Goal: Information Seeking & Learning: Learn about a topic

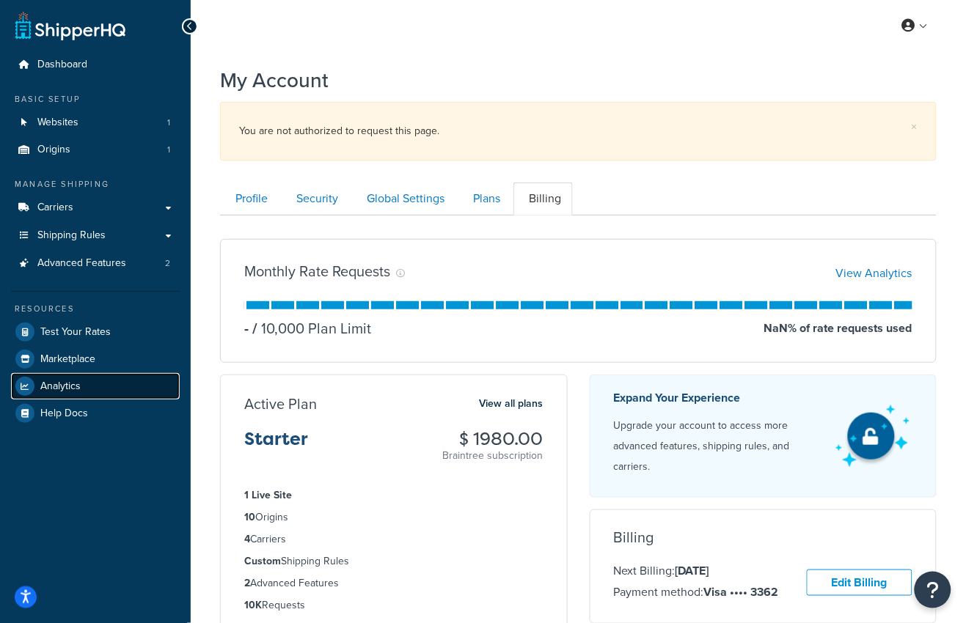
click at [70, 395] on link "Analytics" at bounding box center [95, 386] width 169 height 26
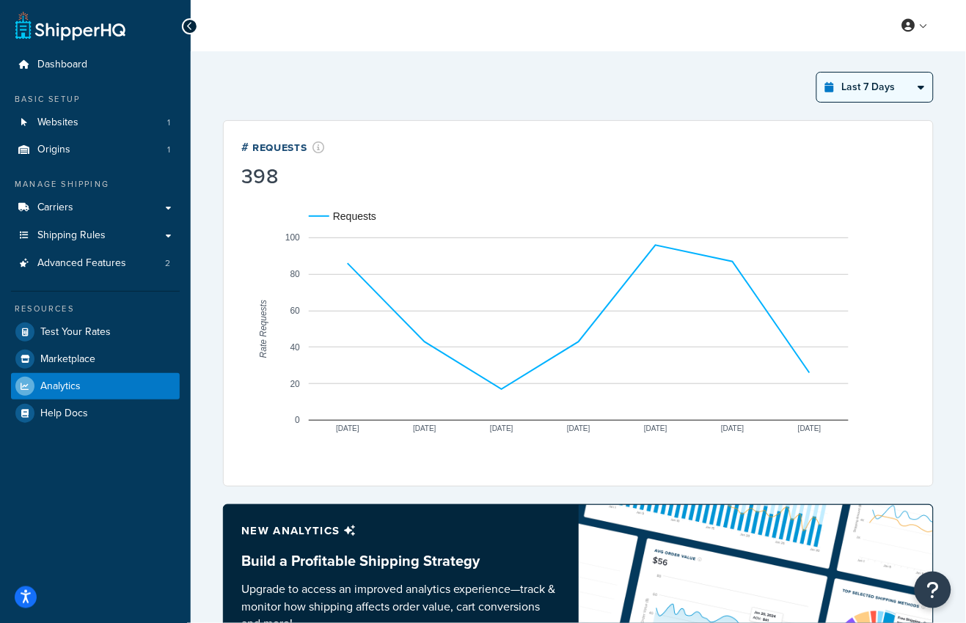
click at [856, 84] on select "Last 24 Hours Last 7 Days Last 30 Days Last 3 Months Last 6 Months Last 12 Mont…" at bounding box center [875, 87] width 116 height 29
select select "last_24_hours"
click at [818, 73] on select "Last 24 Hours Last 7 Days Last 30 Days Last 3 Months Last 6 Months Last 12 Mont…" at bounding box center [875, 87] width 116 height 29
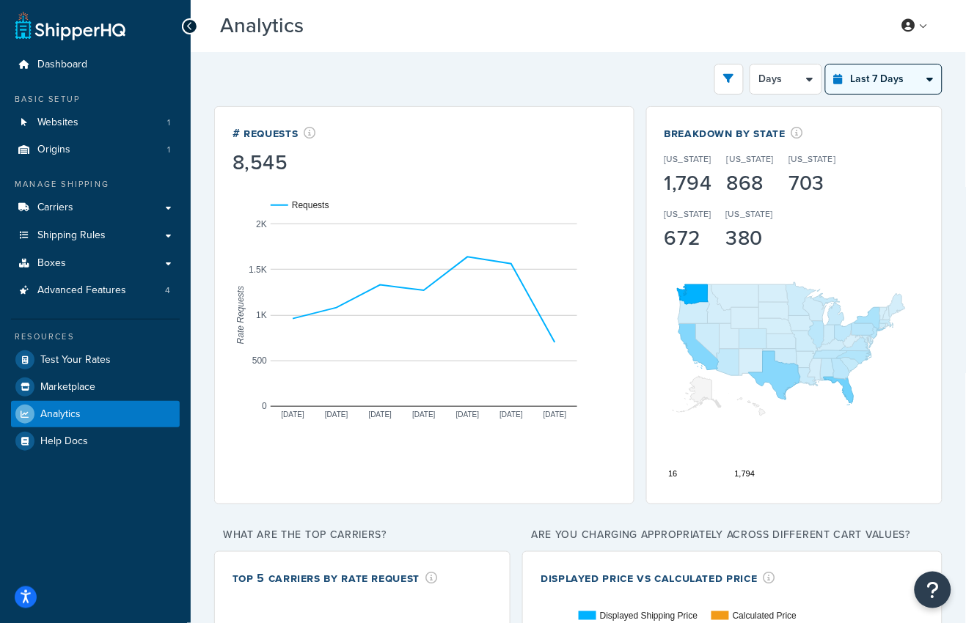
click at [890, 76] on select "Last 24 Hours Last 7 Days Last 30 Days Last 3 Months Last 6 Months Last 12 Mont…" at bounding box center [884, 79] width 116 height 29
select select "last_year"
click at [827, 65] on select "Last 24 Hours Last 7 Days Last 30 Days Last 3 Months Last 6 Months Last 12 Mont…" at bounding box center [884, 79] width 116 height 29
select select "1M"
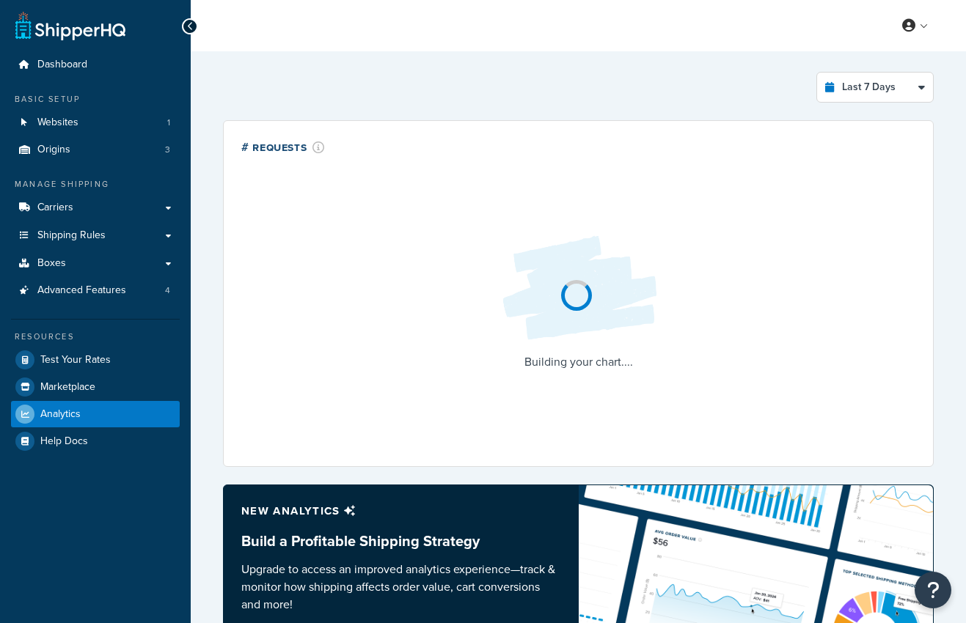
select select "last_7_days"
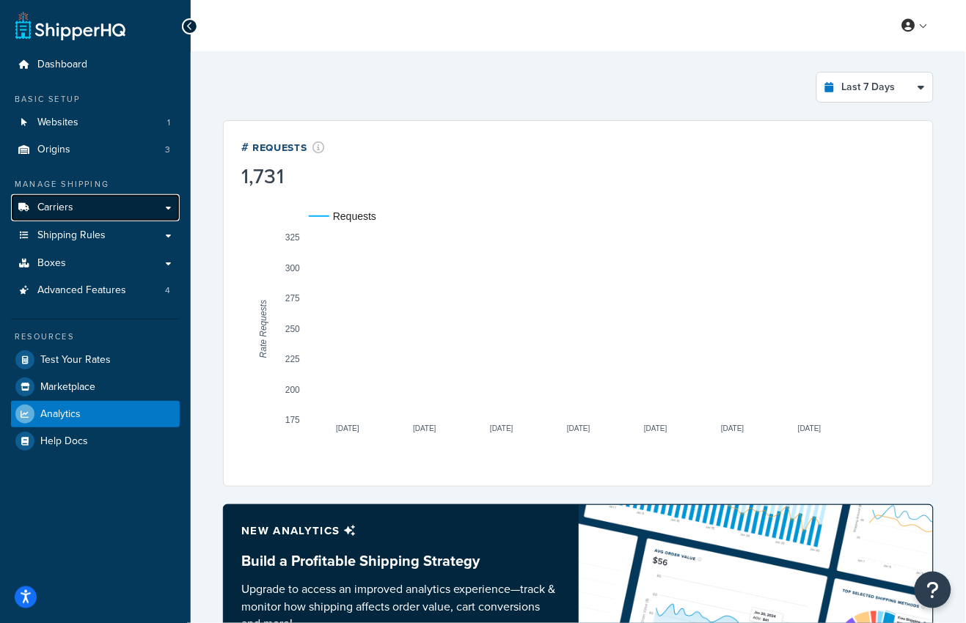
click at [102, 211] on link "Carriers" at bounding box center [95, 207] width 169 height 27
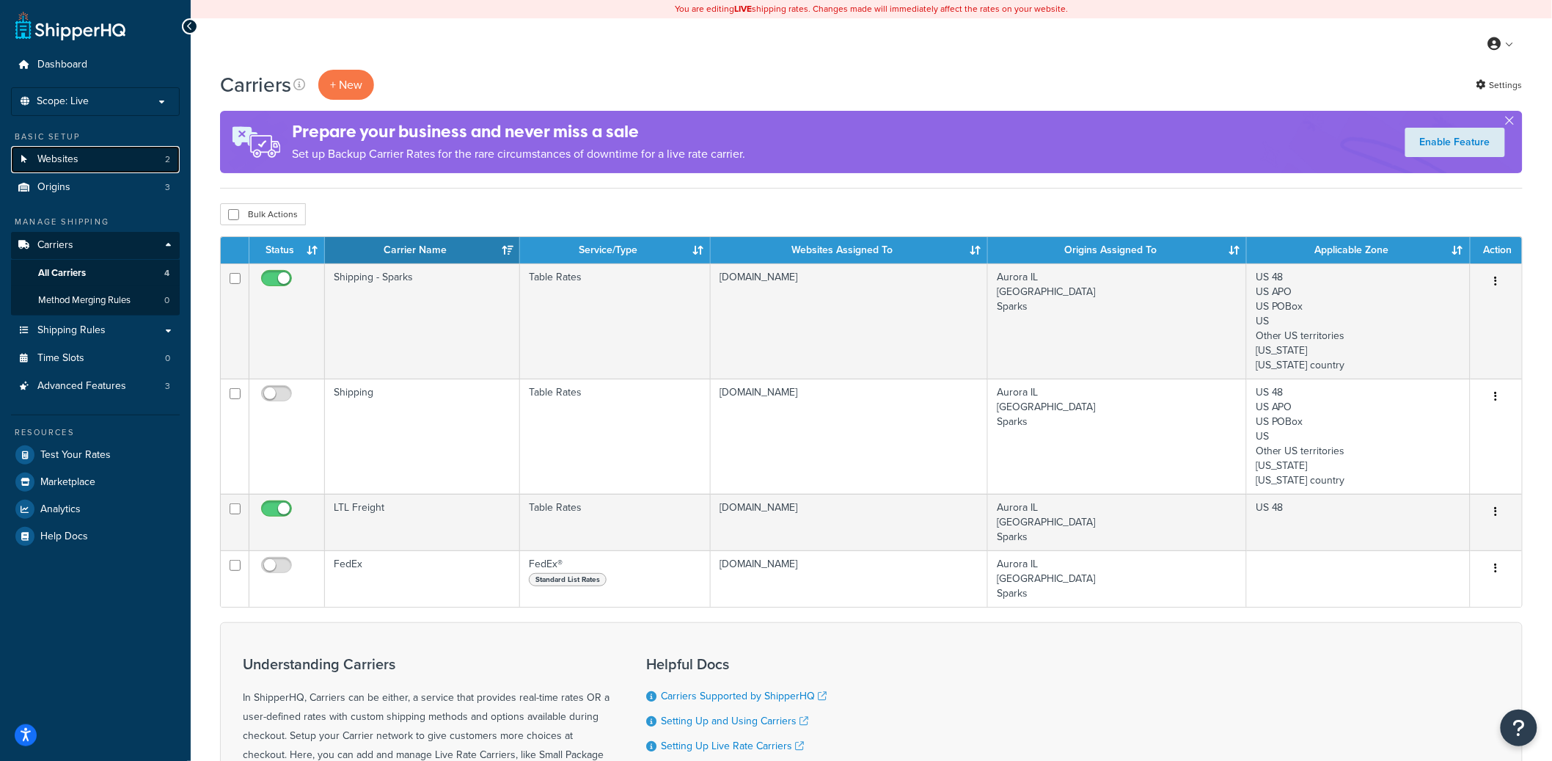
click at [82, 153] on link "Websites 2" at bounding box center [95, 159] width 169 height 27
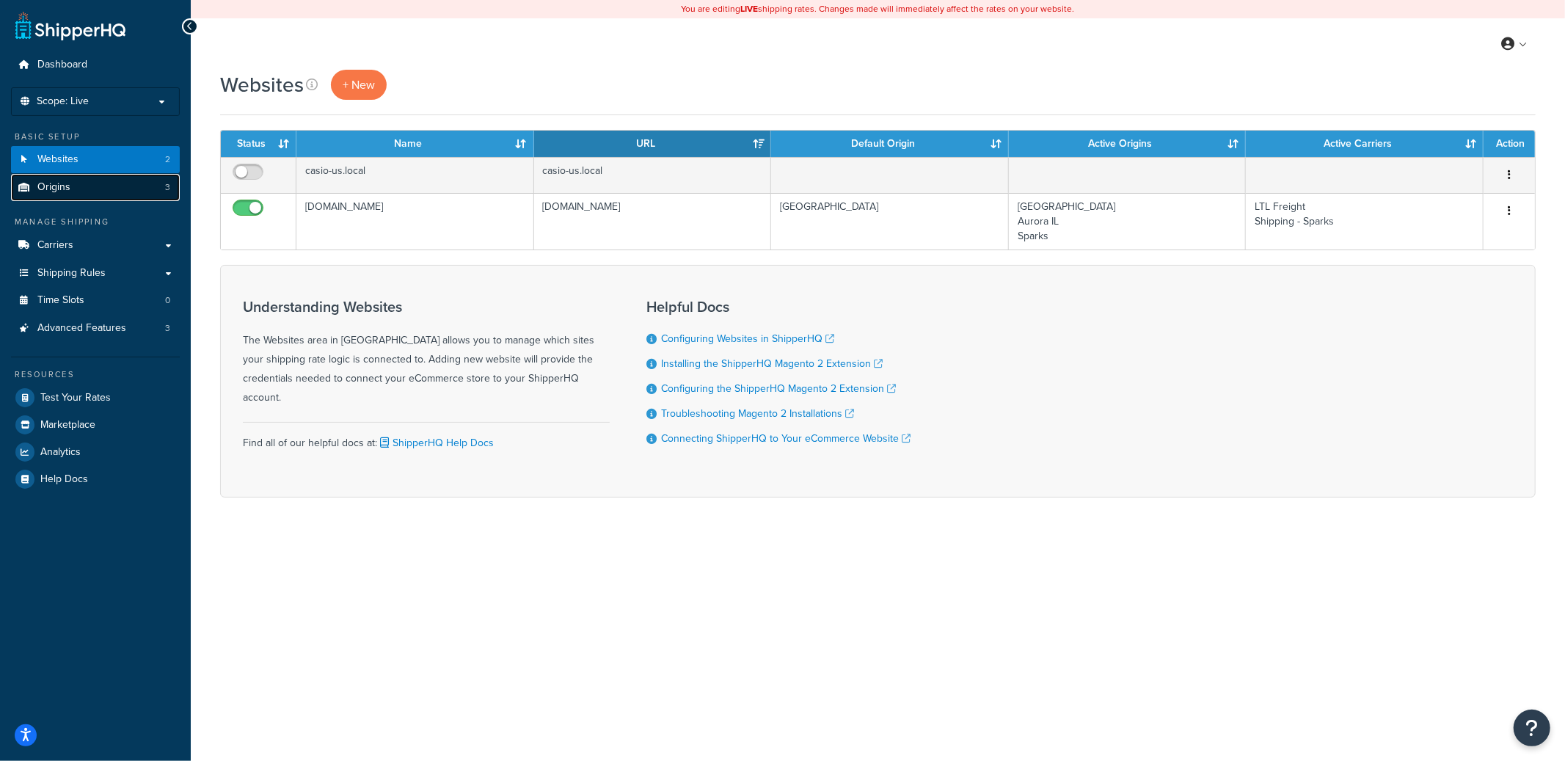
click at [94, 186] on link "Origins 3" at bounding box center [95, 187] width 169 height 27
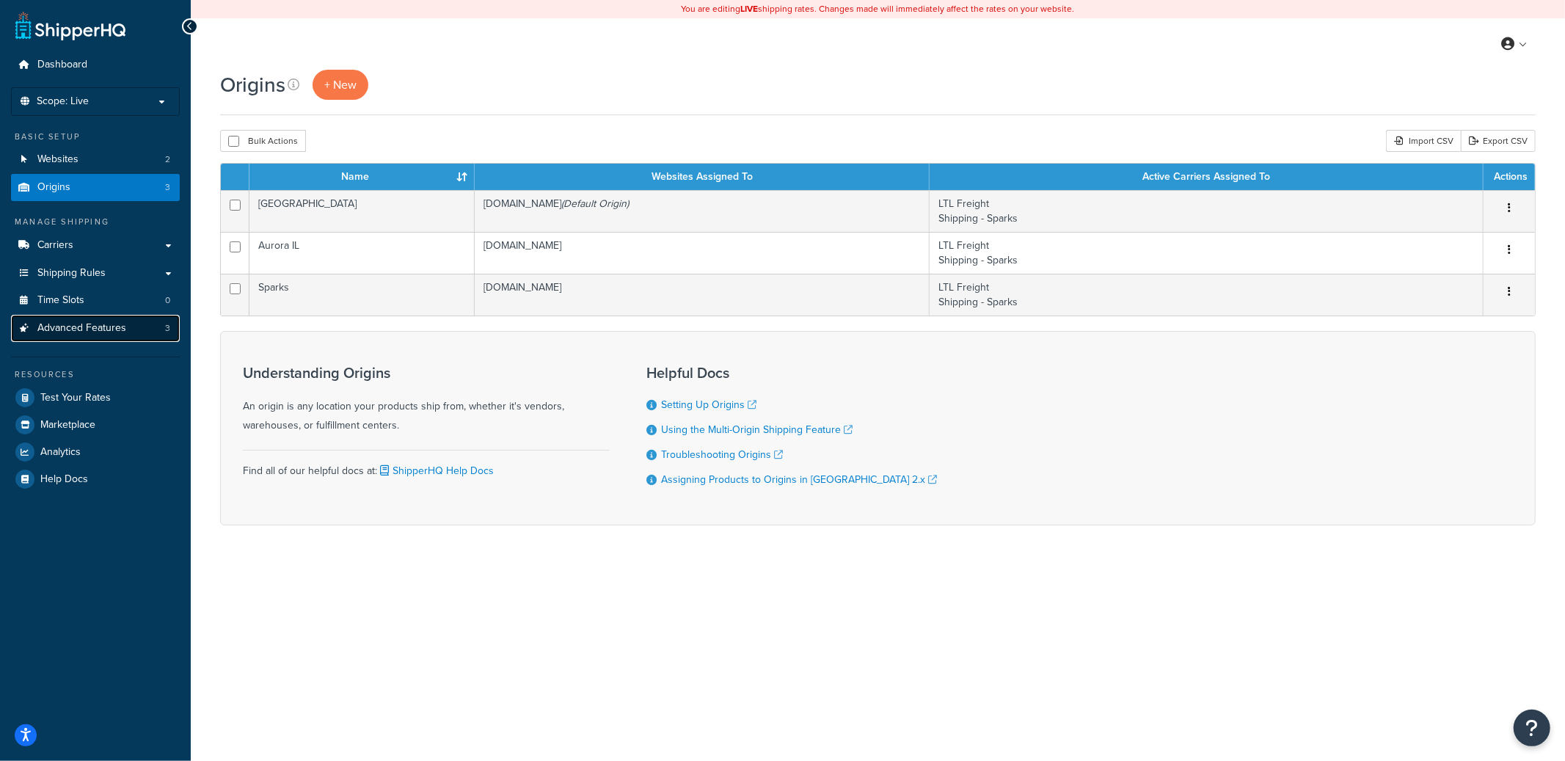
click at [96, 329] on span "Advanced Features" at bounding box center [81, 328] width 89 height 12
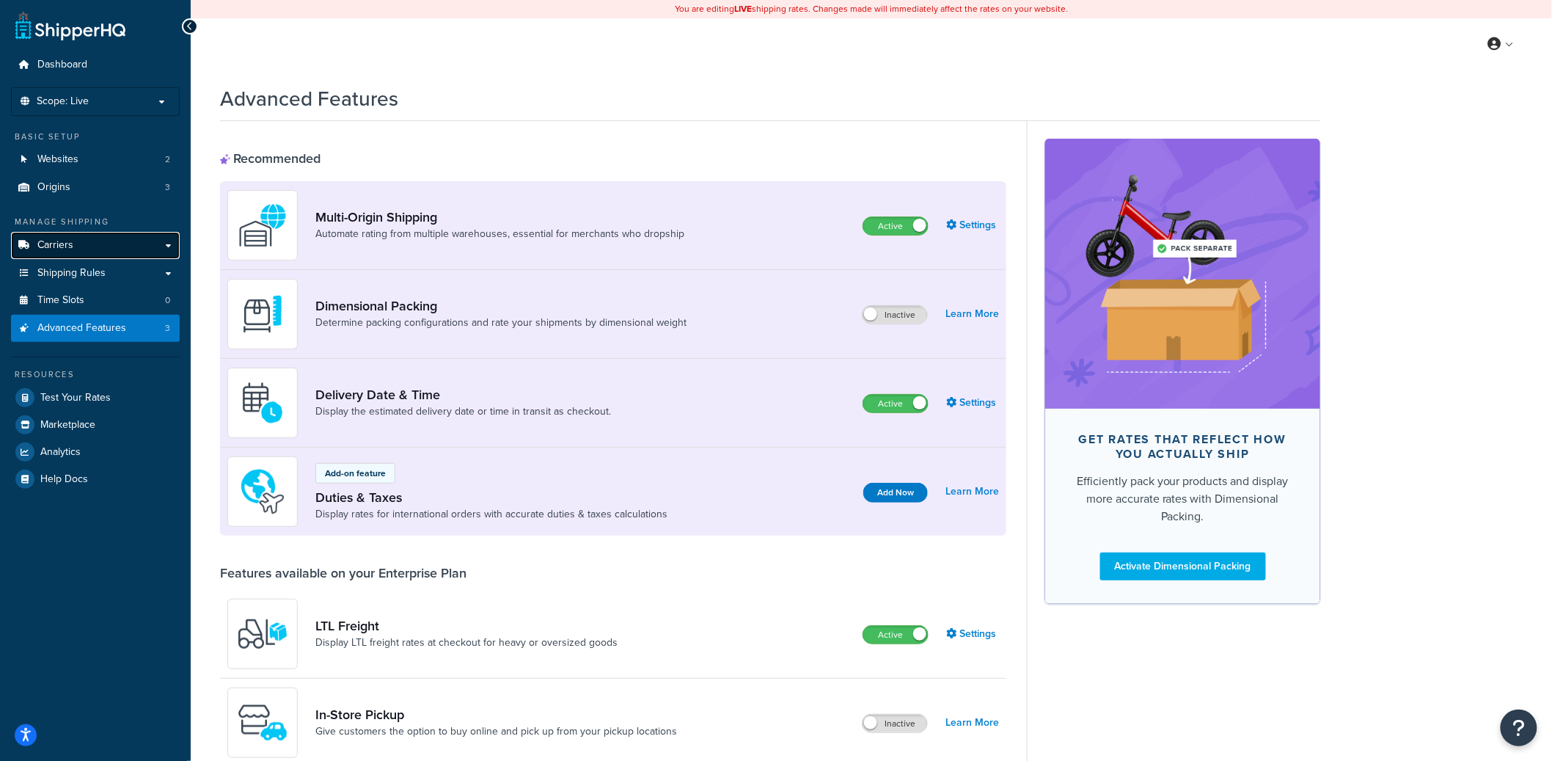
click at [91, 249] on link "Carriers" at bounding box center [95, 245] width 169 height 27
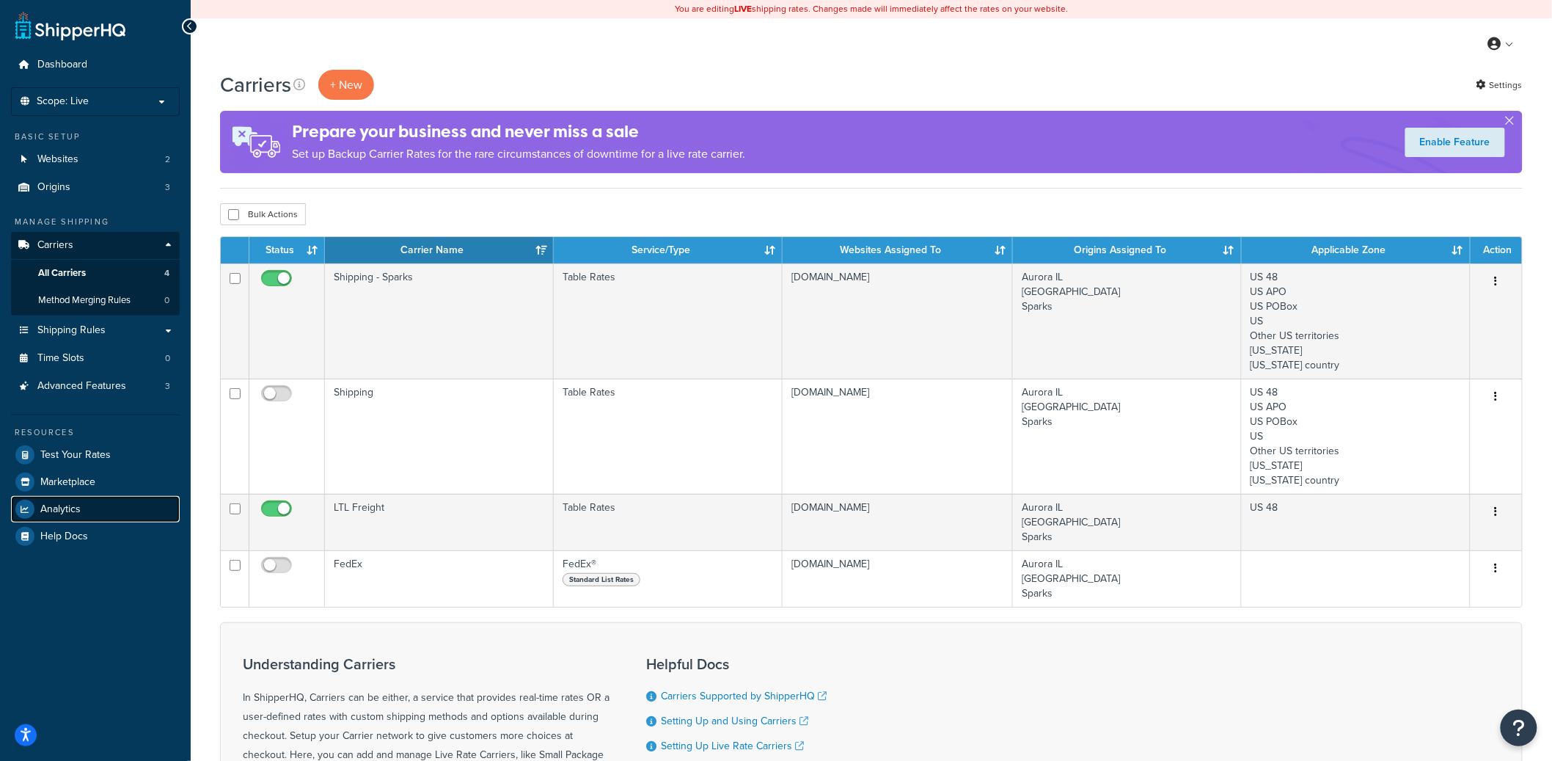
click at [83, 516] on link "Analytics" at bounding box center [95, 509] width 169 height 26
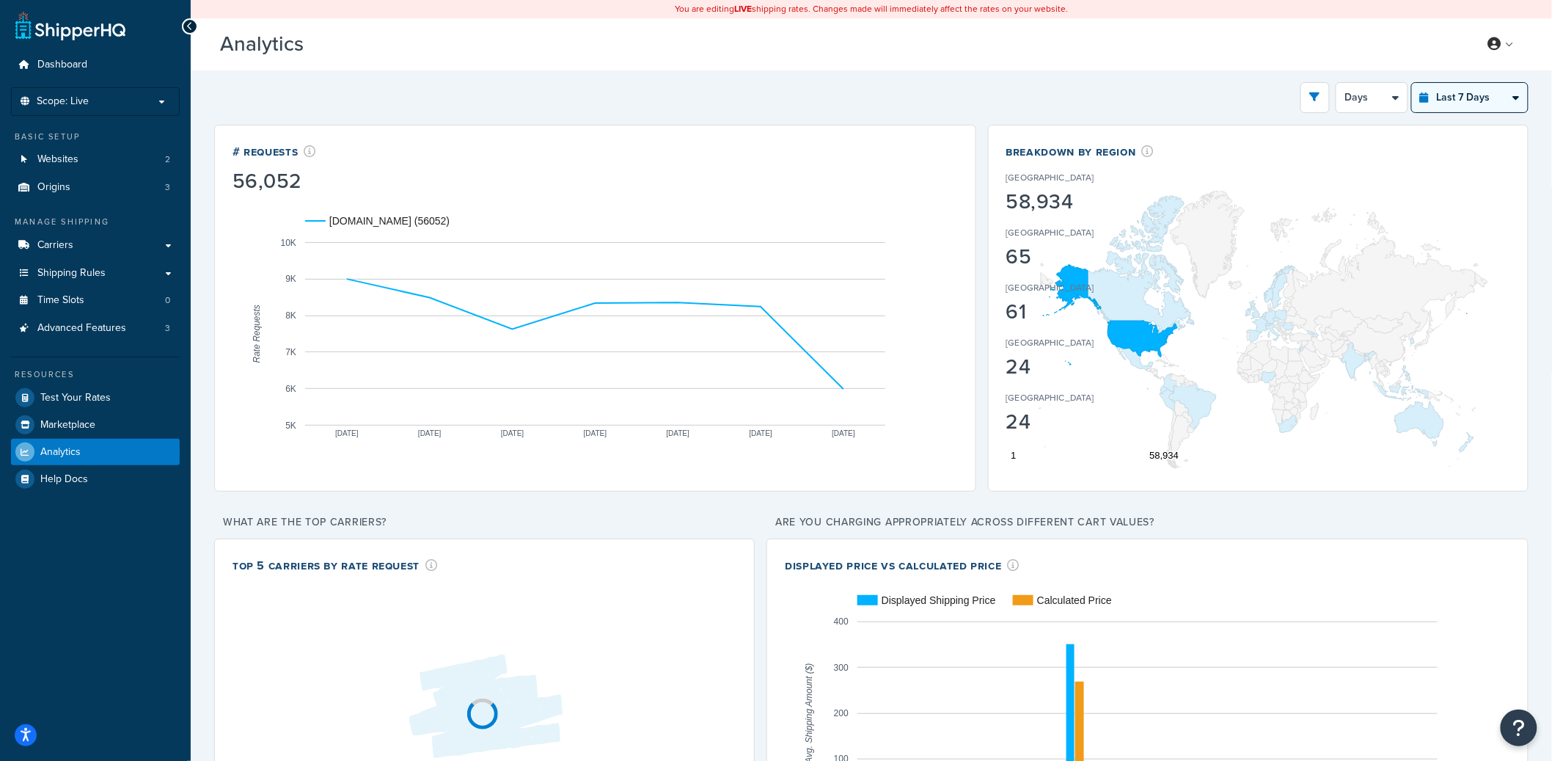
click at [1464, 99] on select "Last 24 Hours Last 7 Days Last 30 Days Last 3 Months Last 6 Months Last 12 Mont…" at bounding box center [1470, 97] width 116 height 29
select select "last_year"
click at [1413, 83] on select "Last 24 Hours Last 7 Days Last 30 Days Last 3 Months Last 6 Months Last 12 Mont…" at bounding box center [1470, 97] width 116 height 29
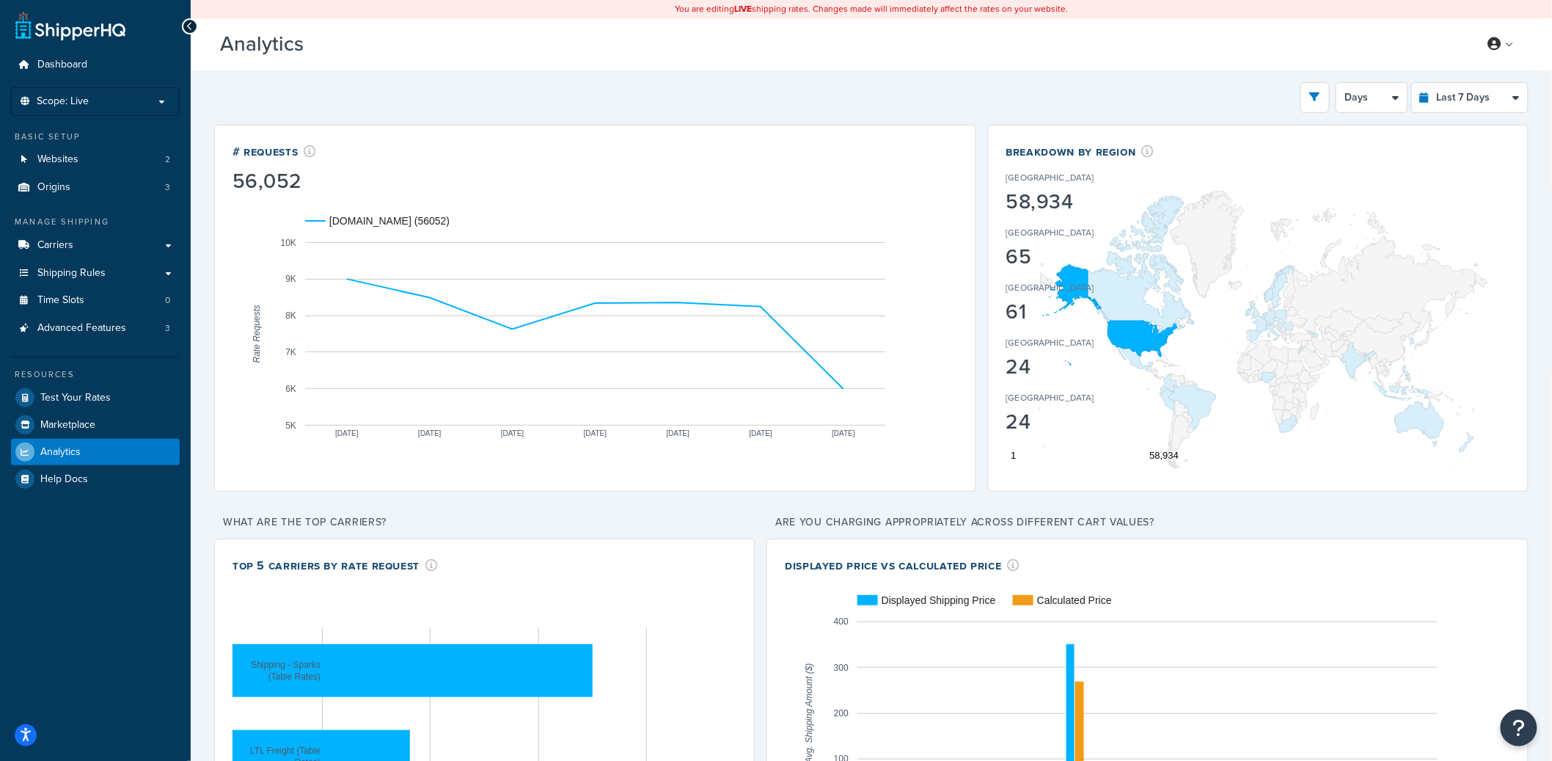
select select "1M"
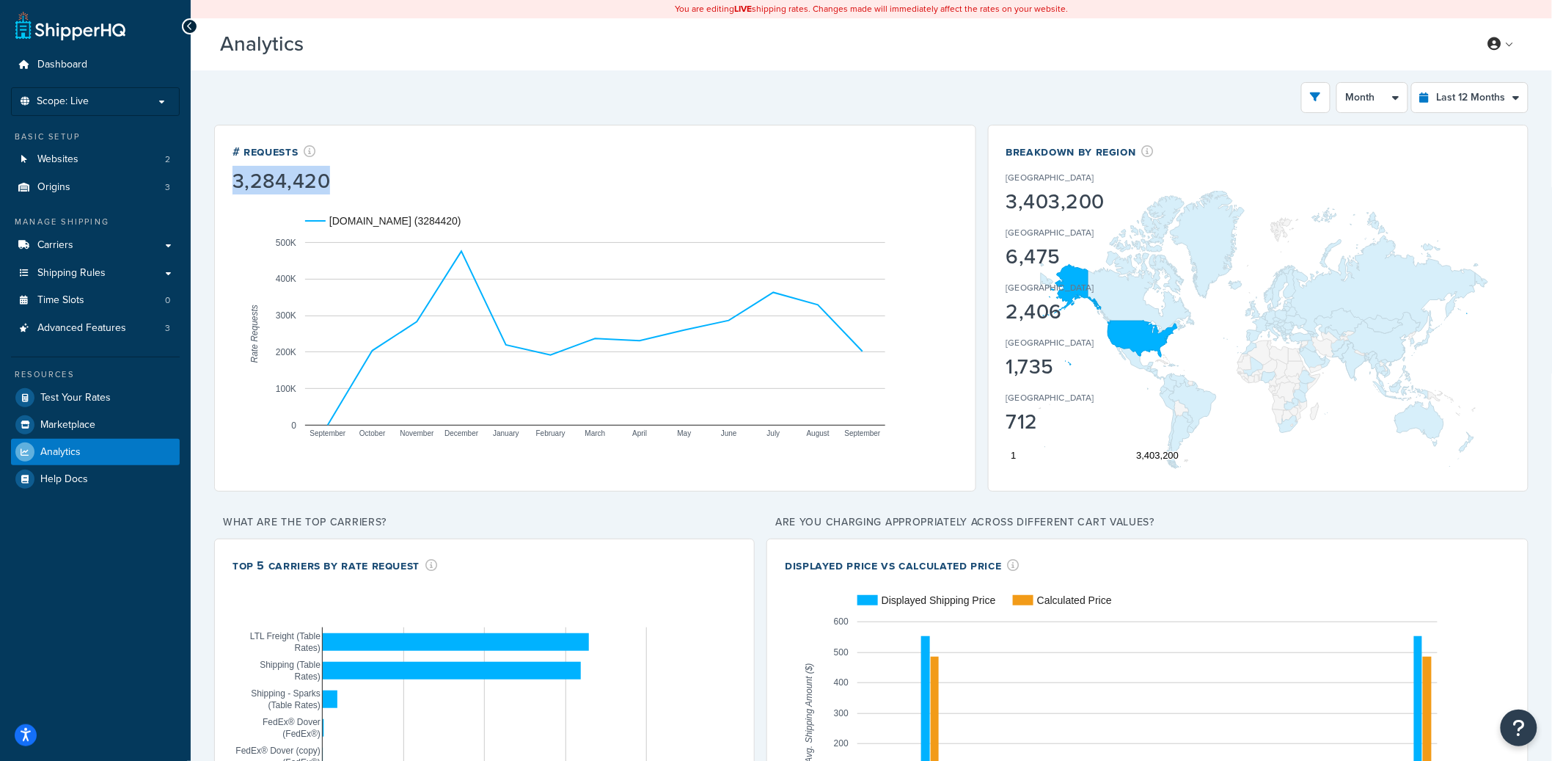
drag, startPoint x: 242, startPoint y: 184, endPoint x: 351, endPoint y: 178, distance: 108.8
click at [350, 178] on div "# Requests 3,284,420" at bounding box center [595, 168] width 725 height 51
click at [229, 178] on div "# Requests 3,284,420 [DOMAIN_NAME] (3284420) September October November Decembe…" at bounding box center [595, 308] width 762 height 367
drag, startPoint x: 329, startPoint y: 180, endPoint x: 413, endPoint y: 185, distance: 84.5
click at [409, 184] on div "# Requests 3,284,420" at bounding box center [595, 168] width 725 height 51
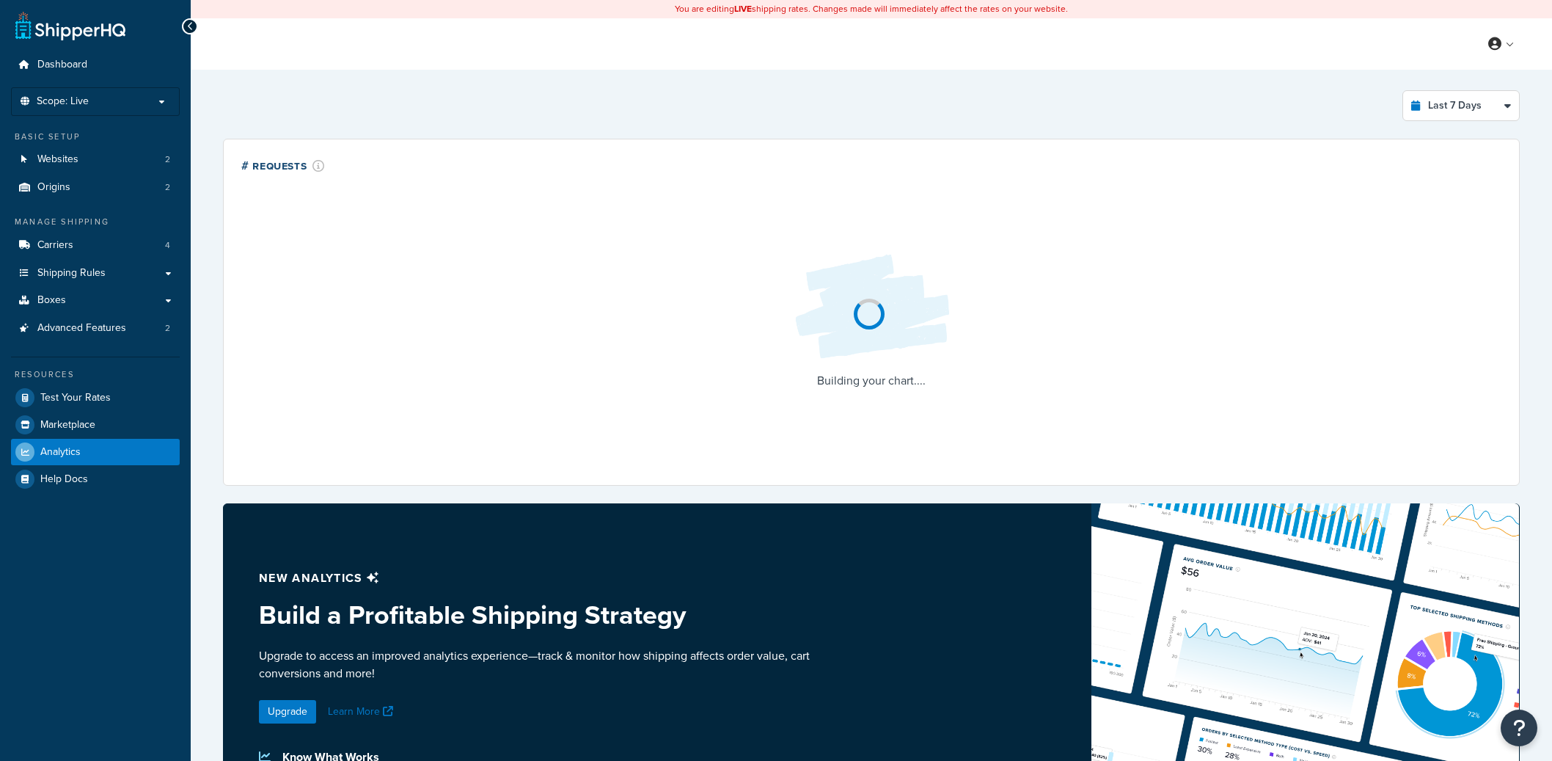
select select "last_7_days"
click at [95, 289] on link "Boxes" at bounding box center [95, 300] width 169 height 27
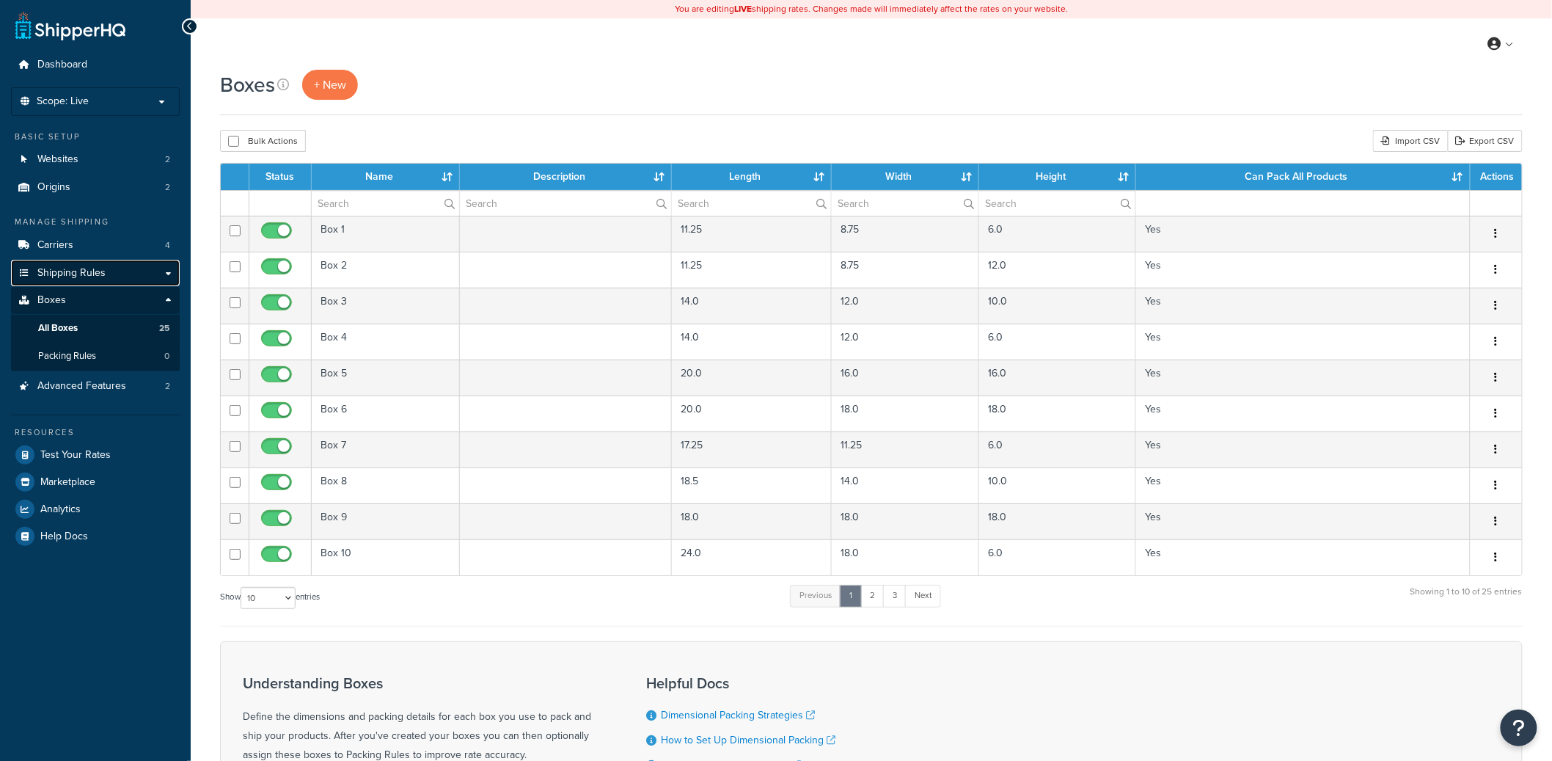
click at [109, 272] on link "Shipping Rules" at bounding box center [95, 273] width 169 height 27
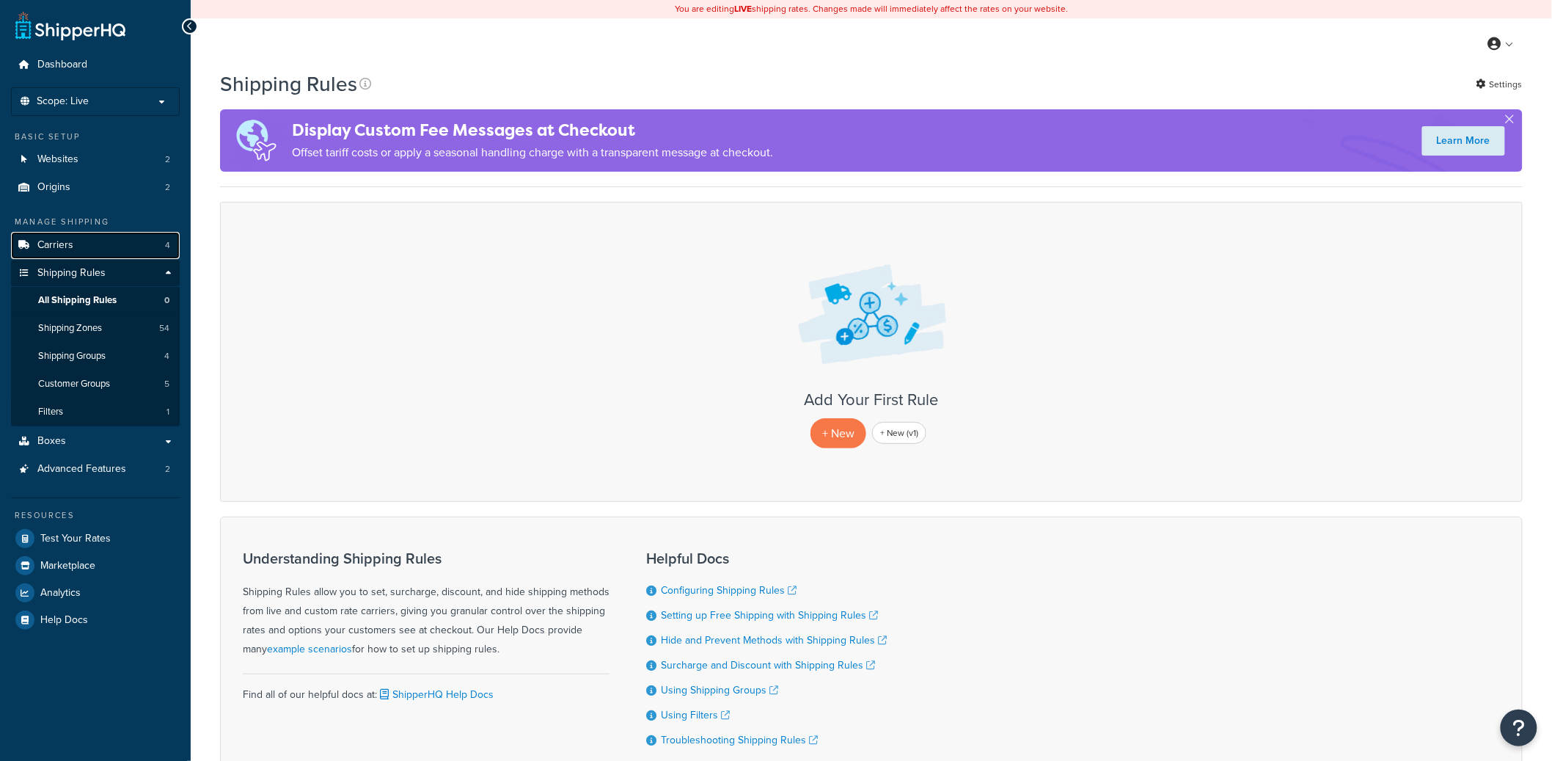
click at [112, 247] on link "Carriers 4" at bounding box center [95, 245] width 169 height 27
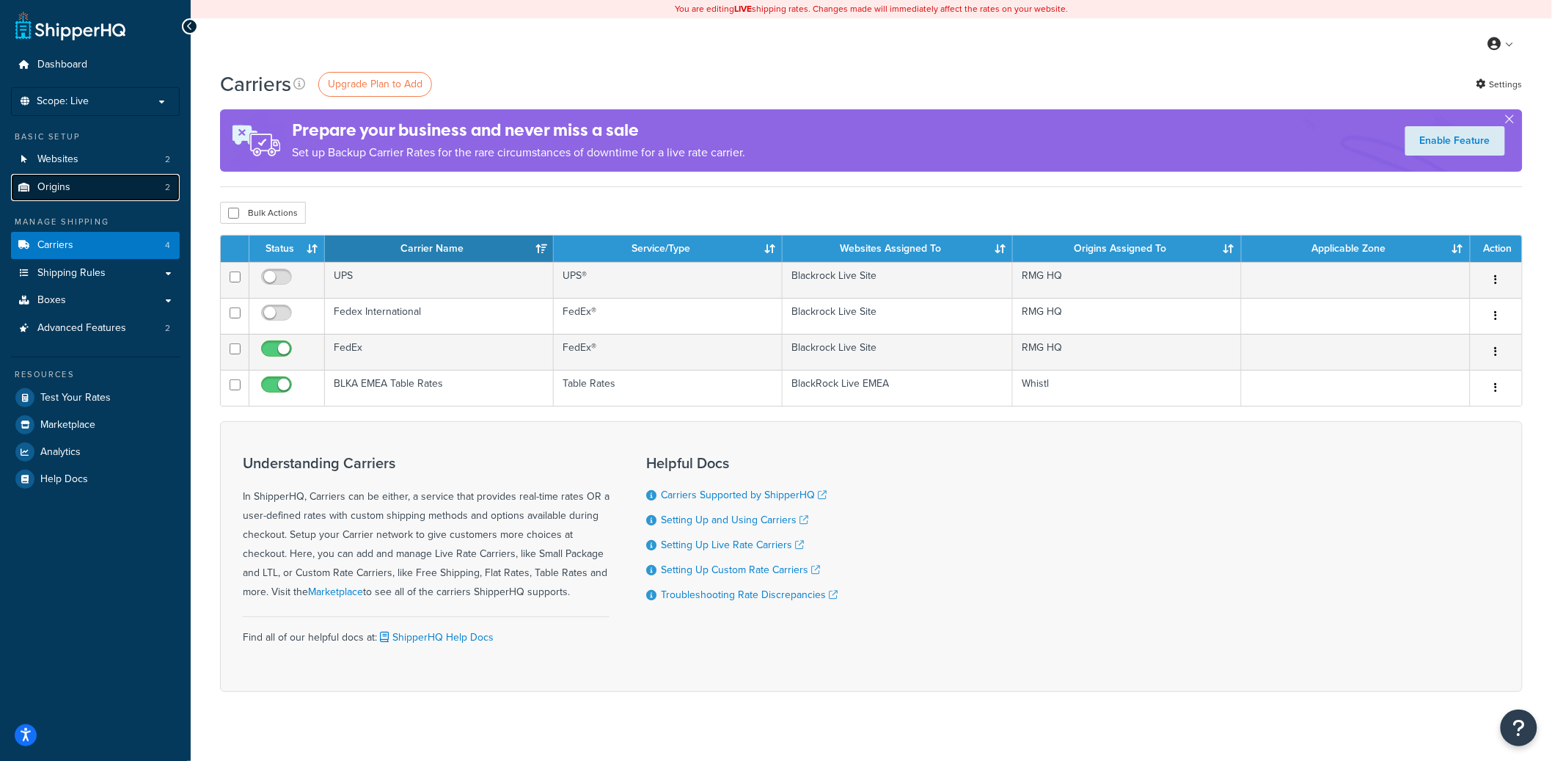
click at [129, 182] on link "Origins 2" at bounding box center [95, 187] width 169 height 27
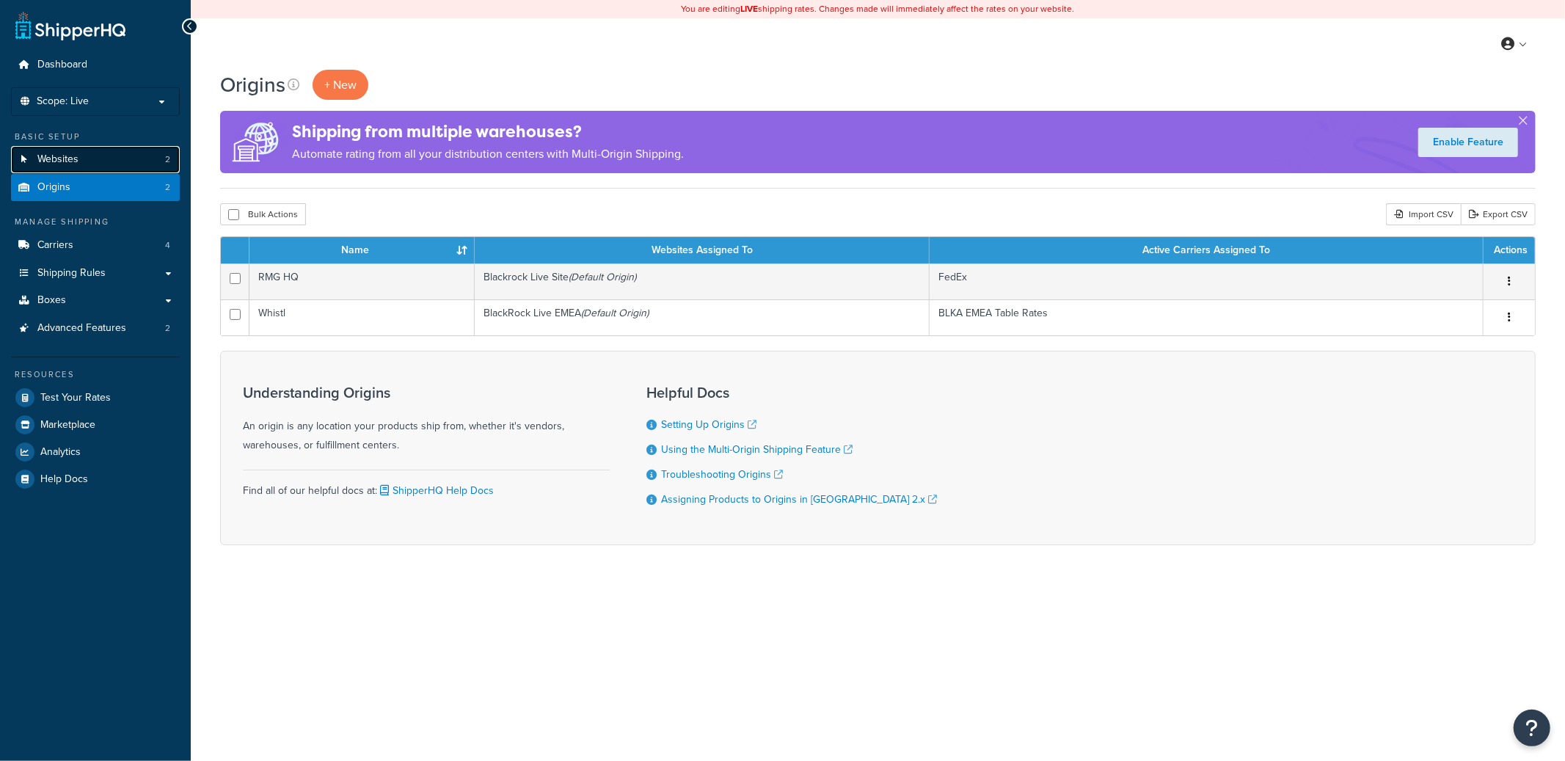
click at [131, 162] on link "Websites 2" at bounding box center [95, 159] width 169 height 27
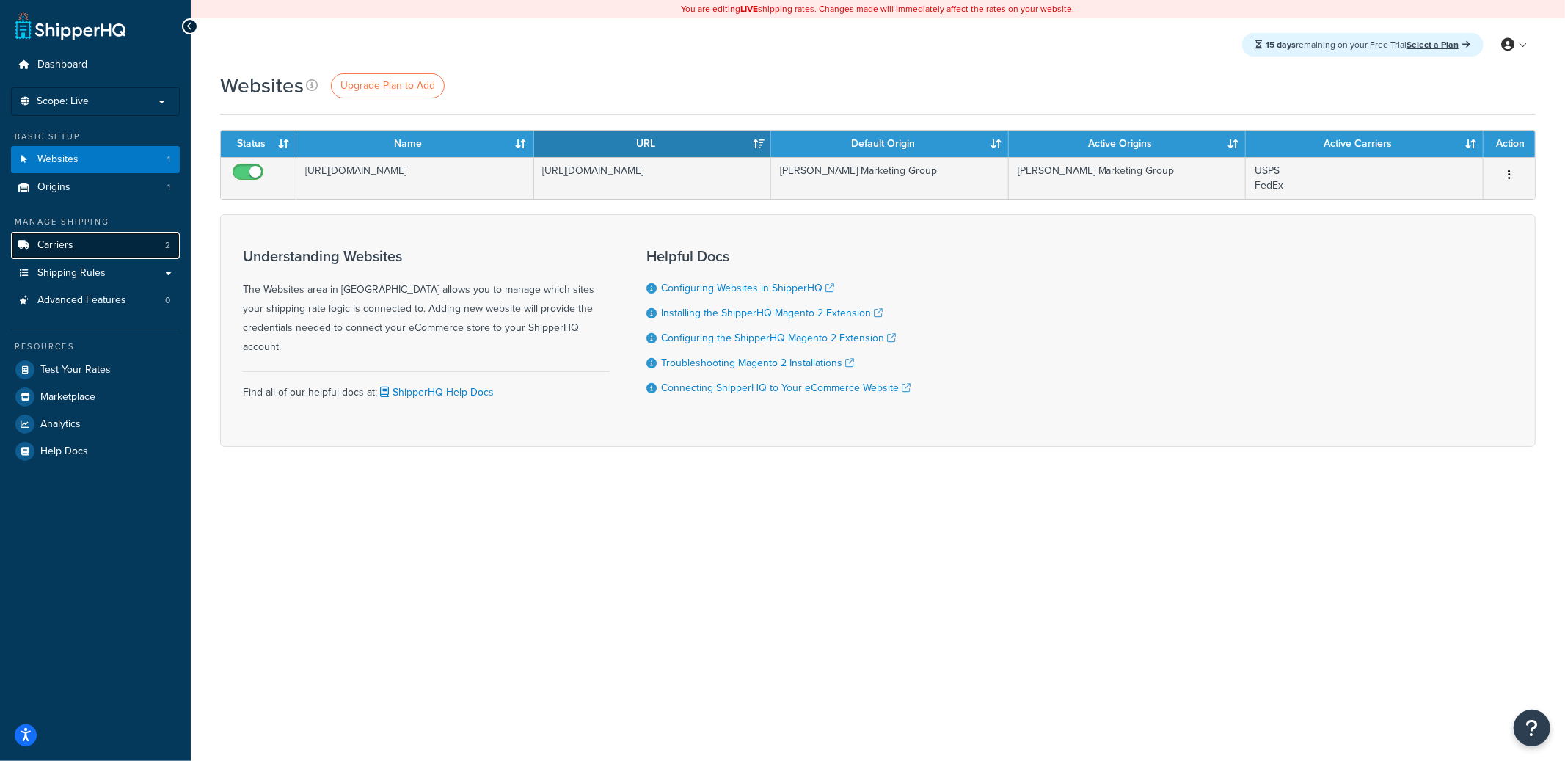
click at [109, 245] on link "Carriers 2" at bounding box center [95, 245] width 169 height 27
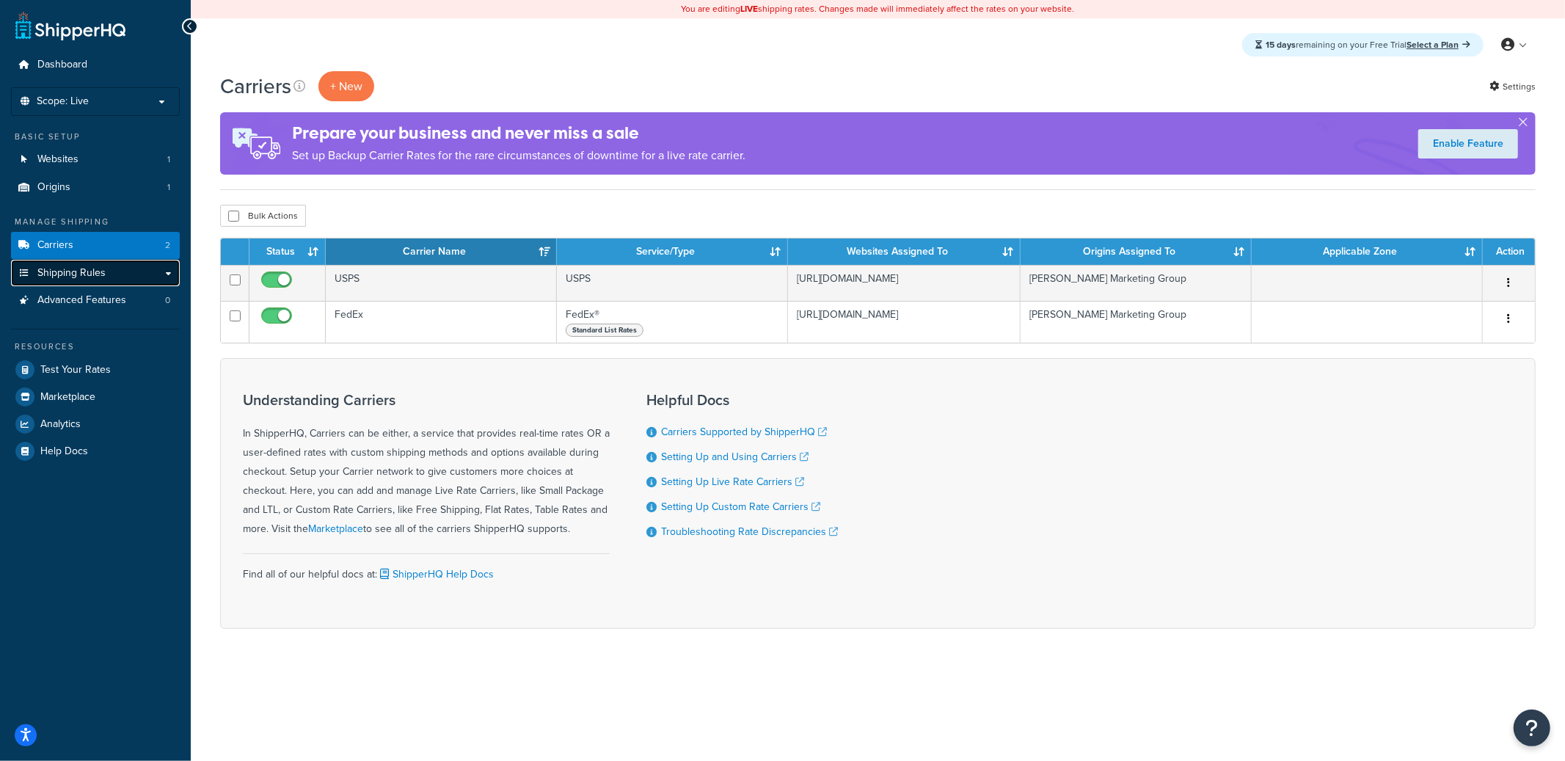
click at [84, 282] on link "Shipping Rules" at bounding box center [95, 273] width 169 height 27
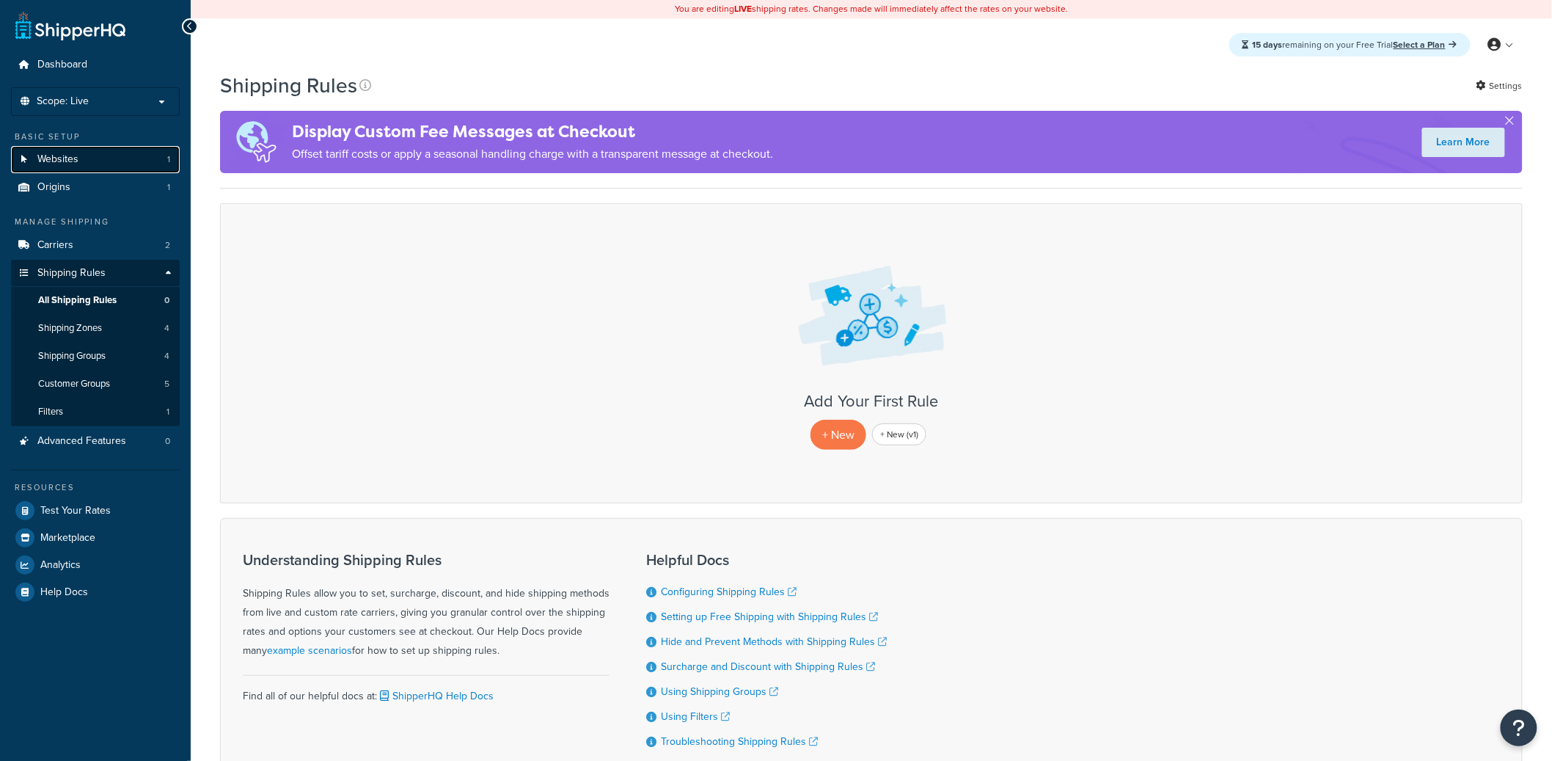
click at [120, 172] on link "Websites 1" at bounding box center [95, 159] width 169 height 27
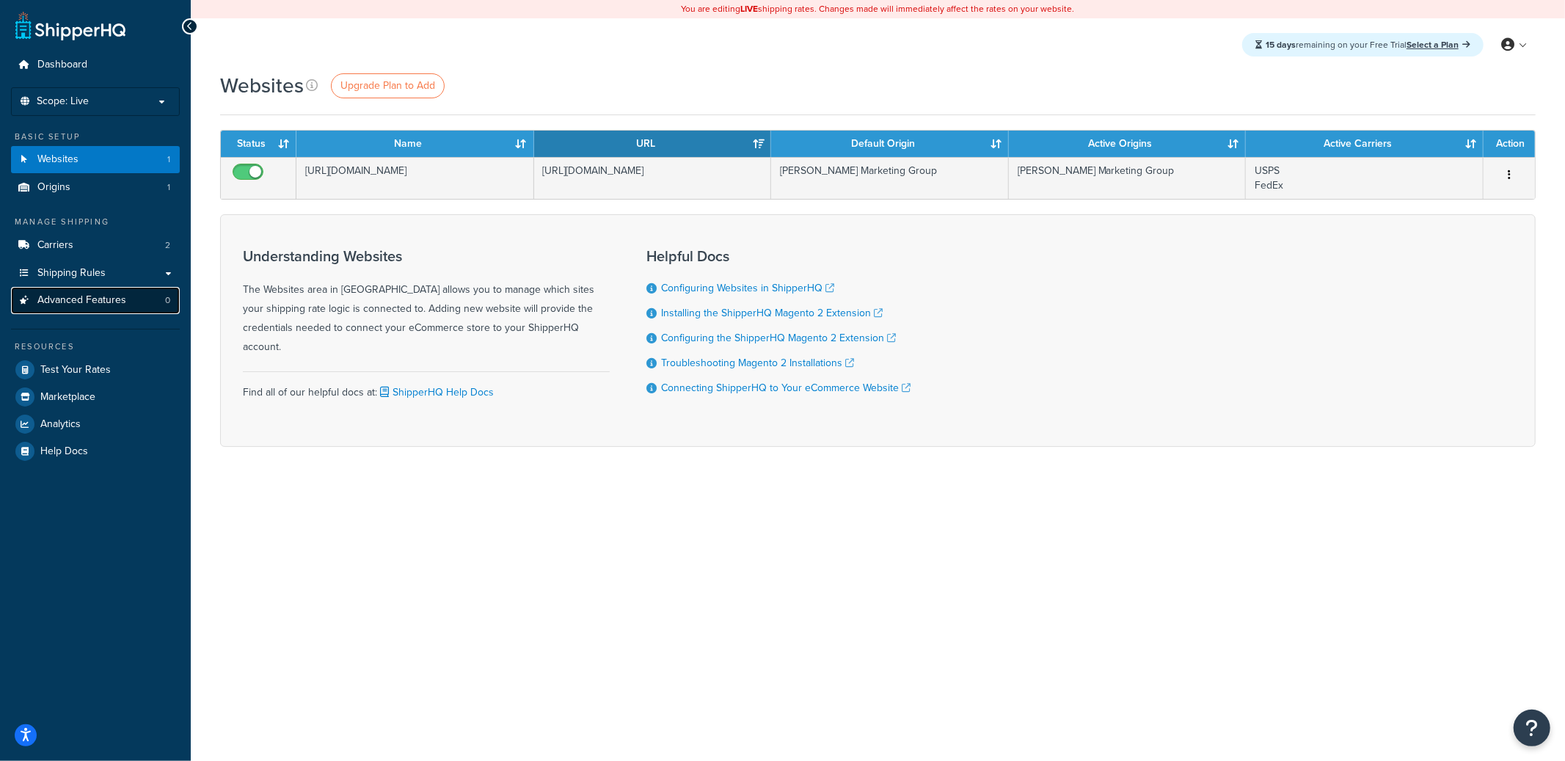
click at [77, 305] on span "Advanced Features" at bounding box center [81, 300] width 89 height 12
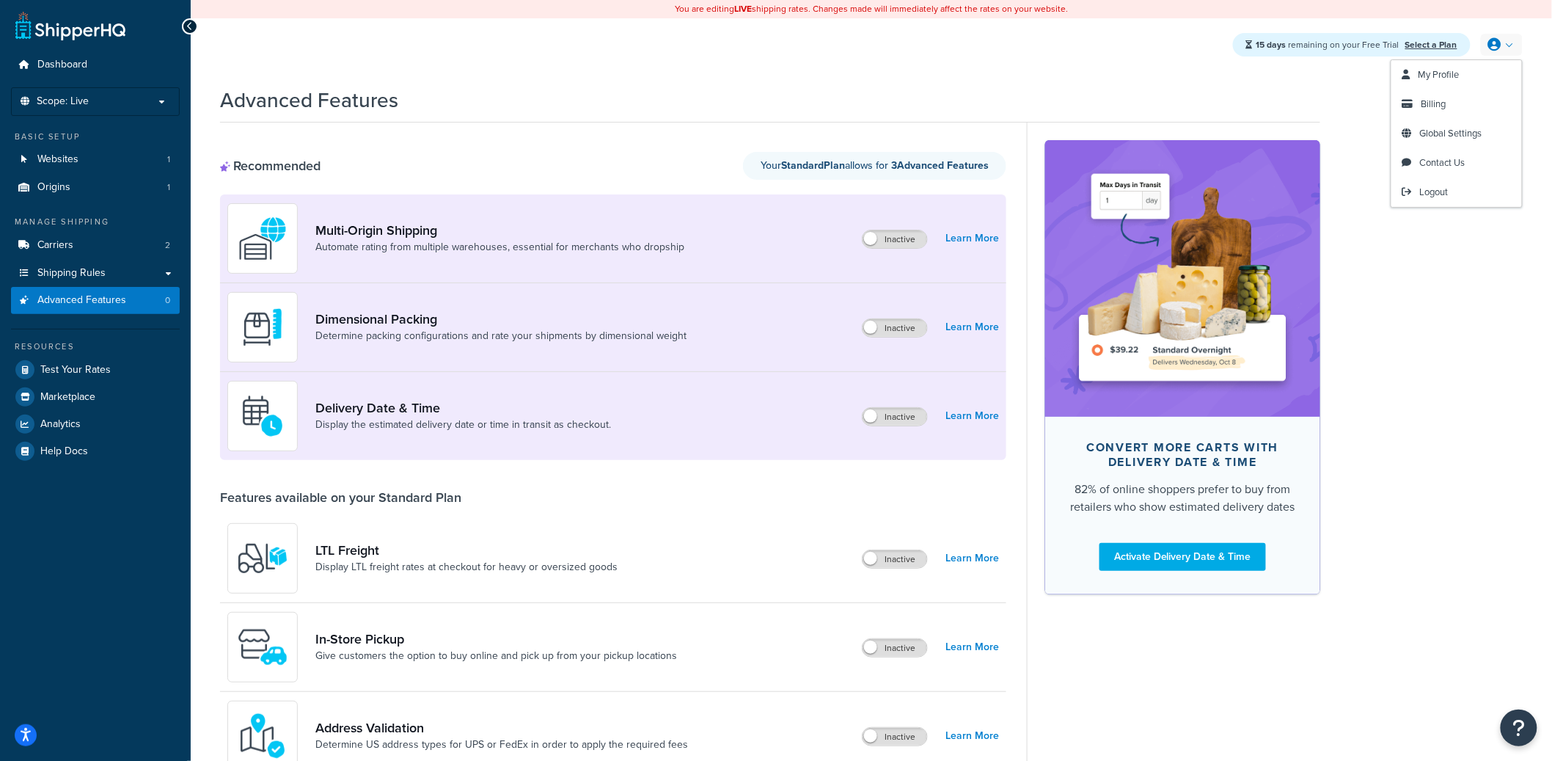
drag, startPoint x: 1455, startPoint y: 102, endPoint x: 1312, endPoint y: 141, distance: 148.2
click at [1454, 103] on link "Billing" at bounding box center [1456, 103] width 131 height 29
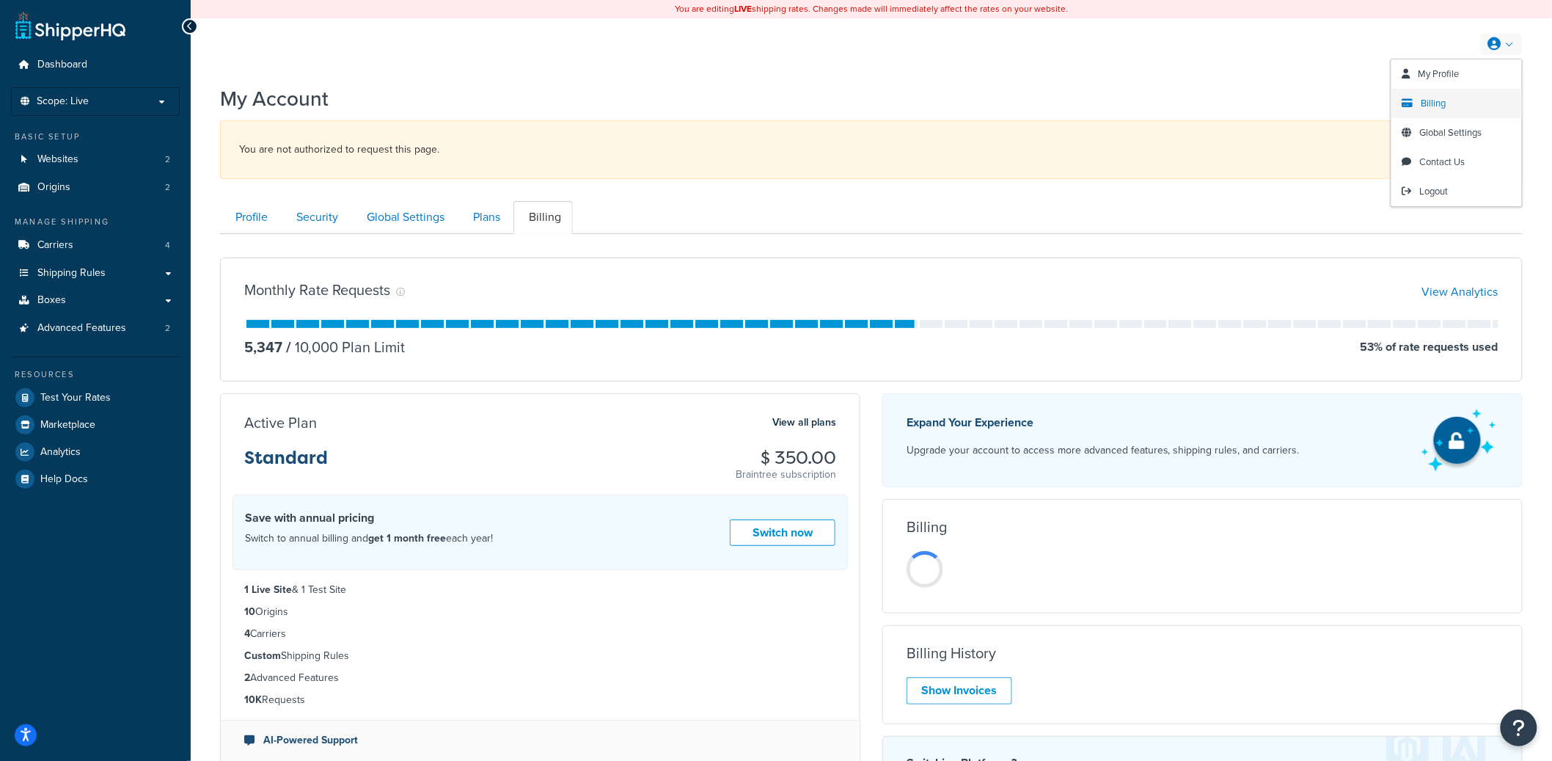
click at [1446, 100] on span "Billing" at bounding box center [1434, 103] width 25 height 14
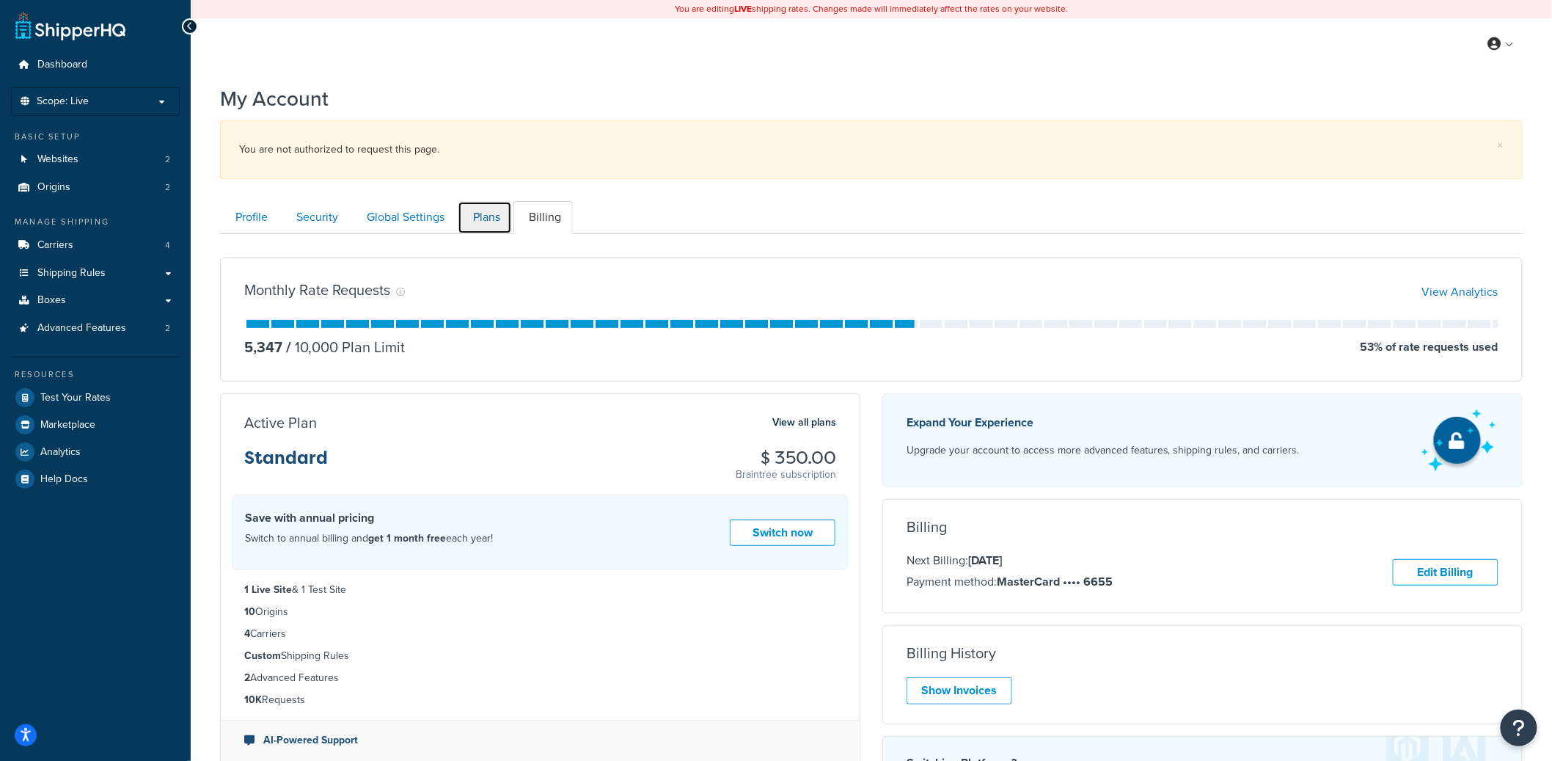
click at [500, 217] on link "Plans" at bounding box center [485, 217] width 54 height 33
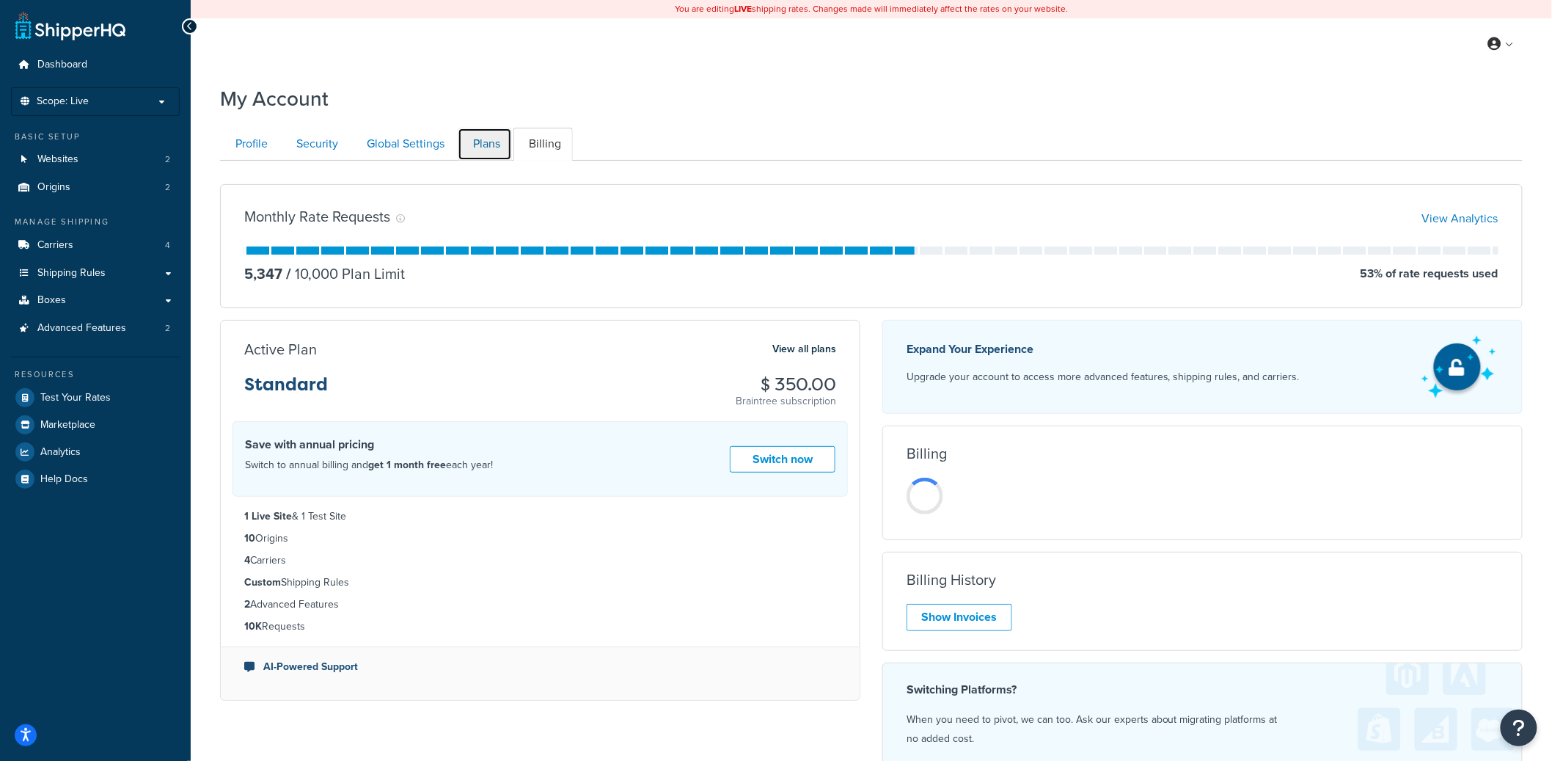
click at [483, 159] on link "Plans" at bounding box center [485, 144] width 54 height 33
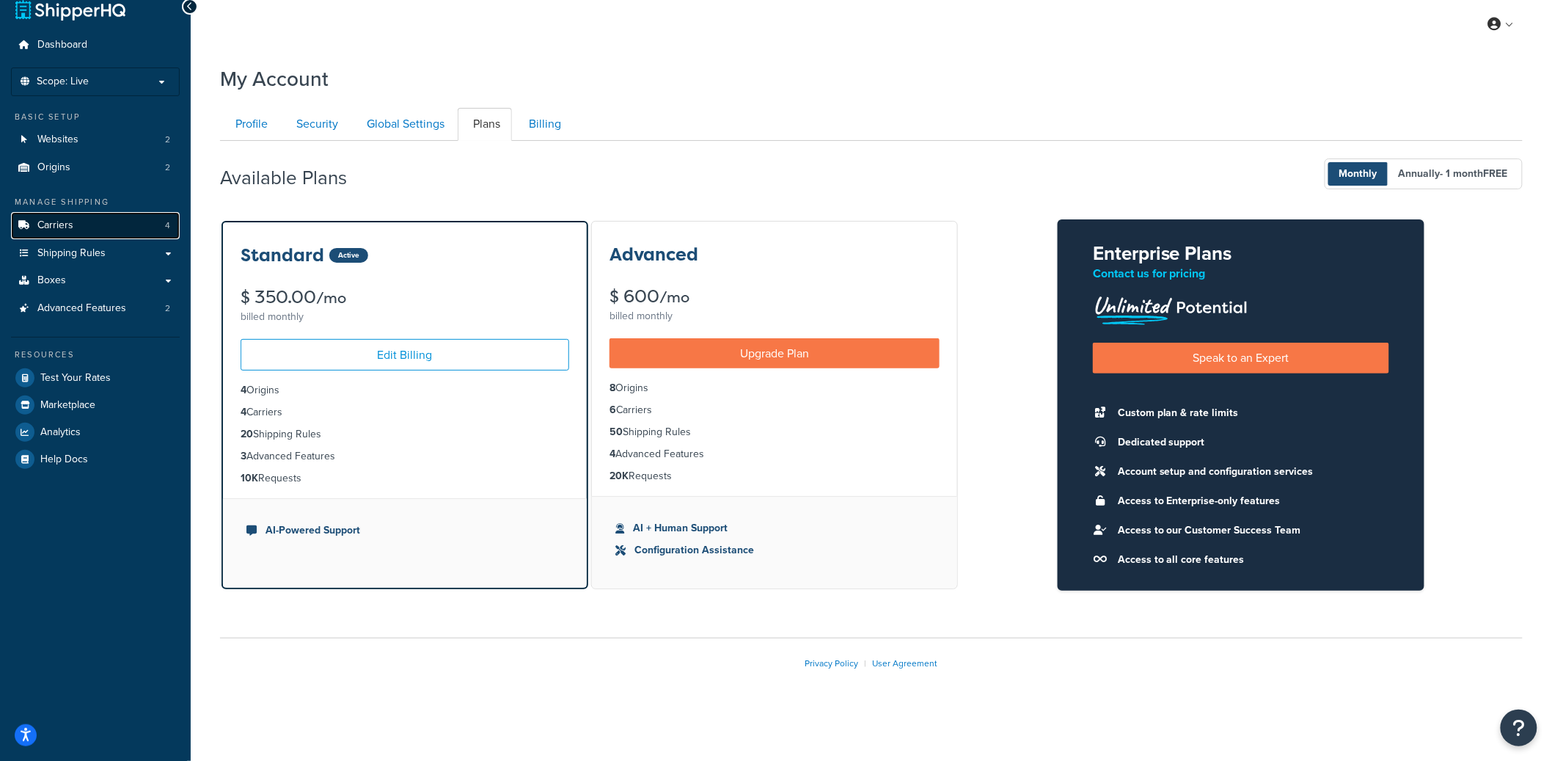
click at [87, 223] on link "Carriers 4" at bounding box center [95, 225] width 169 height 27
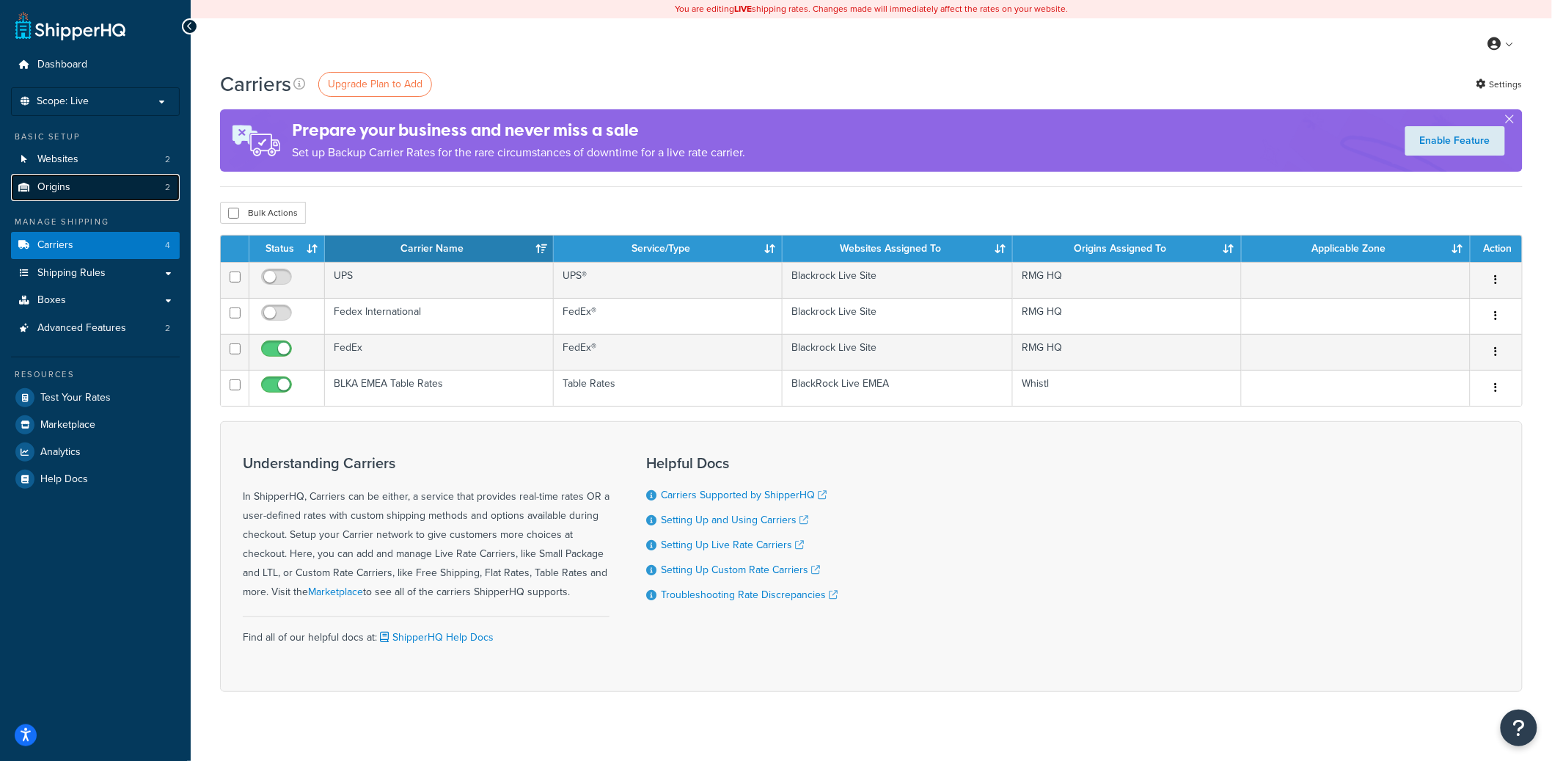
click at [78, 186] on link "Origins 2" at bounding box center [95, 187] width 169 height 27
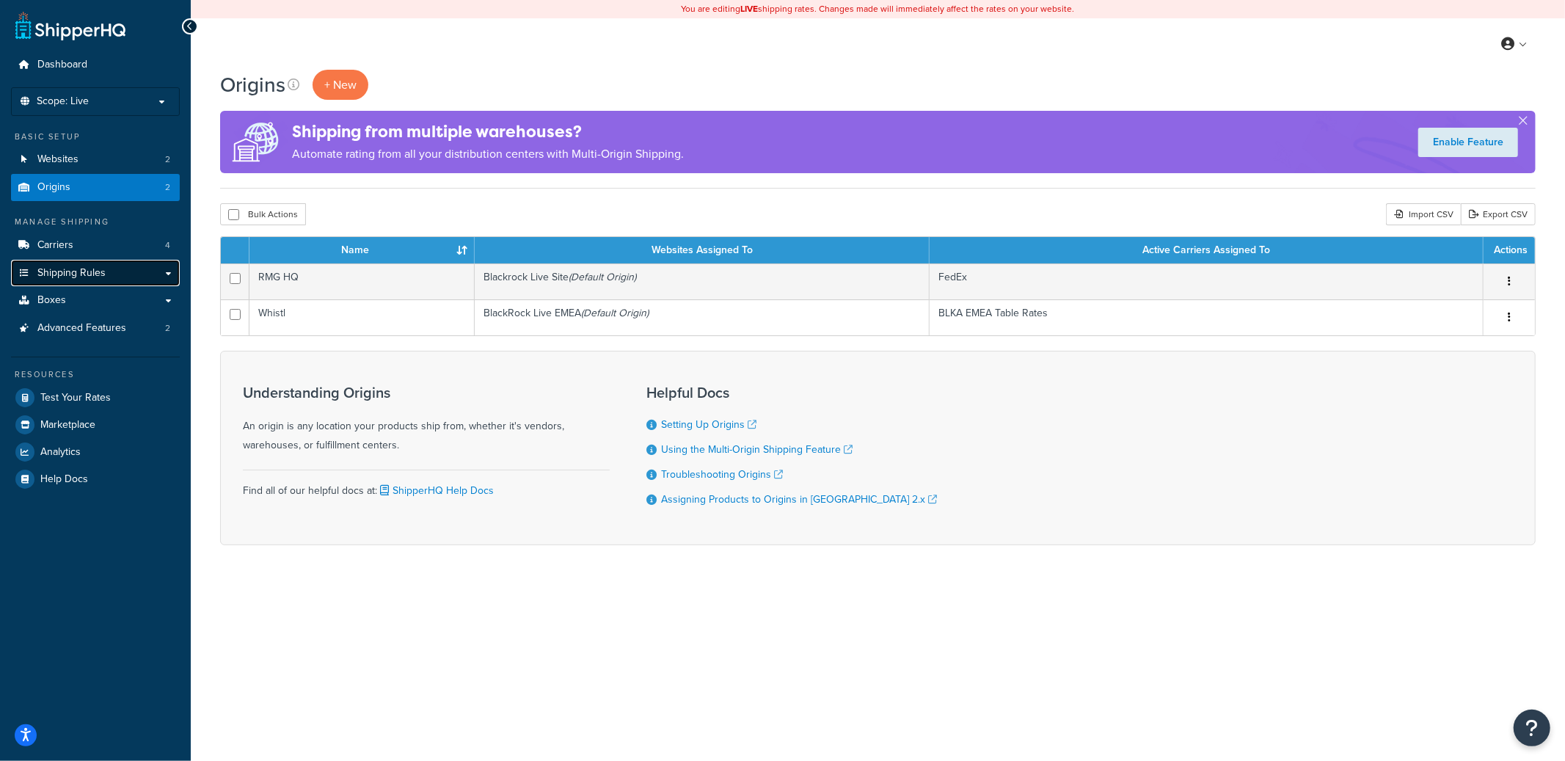
click at [74, 272] on span "Shipping Rules" at bounding box center [71, 273] width 68 height 12
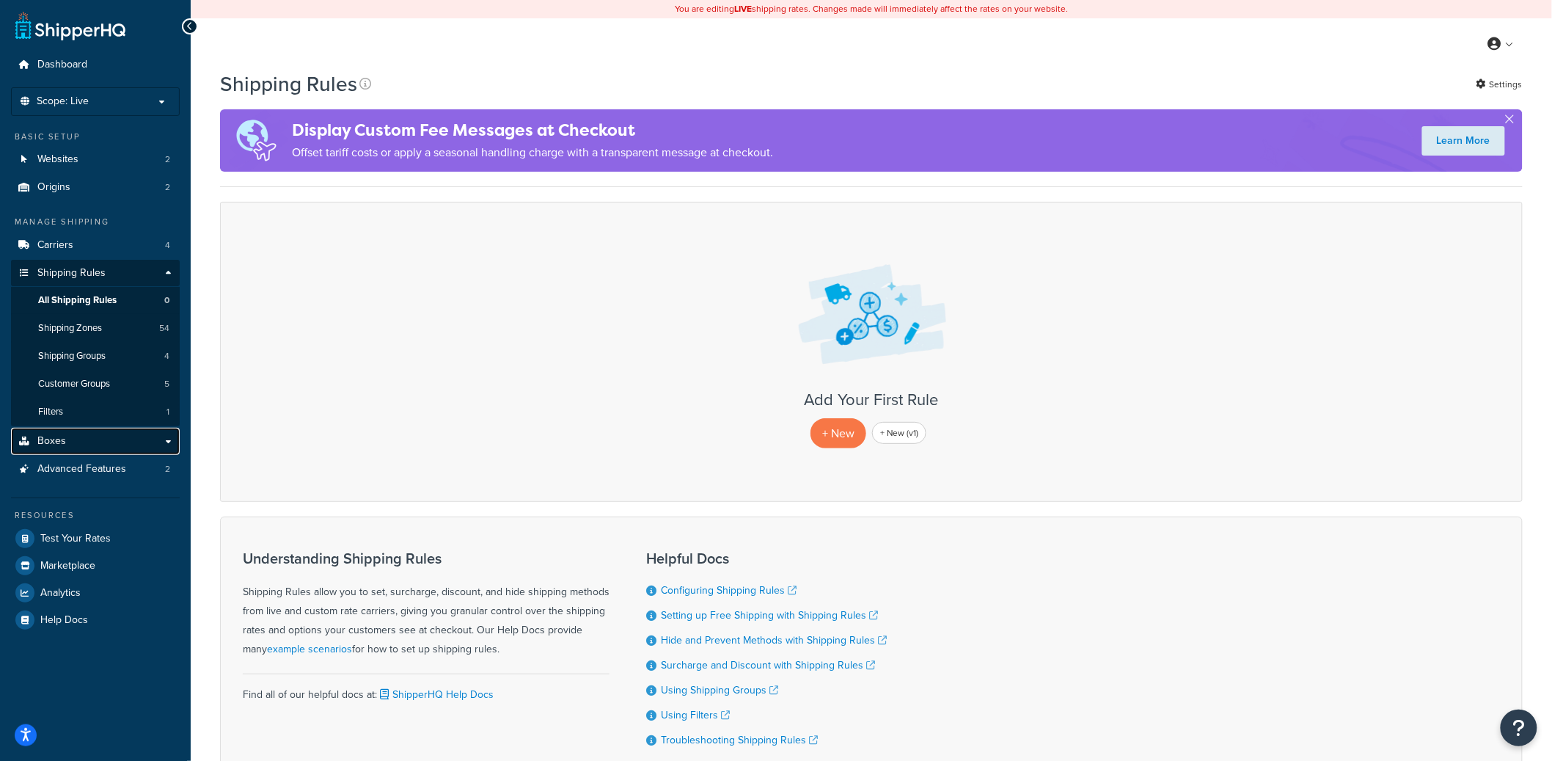
click at [87, 445] on link "Boxes" at bounding box center [95, 441] width 169 height 27
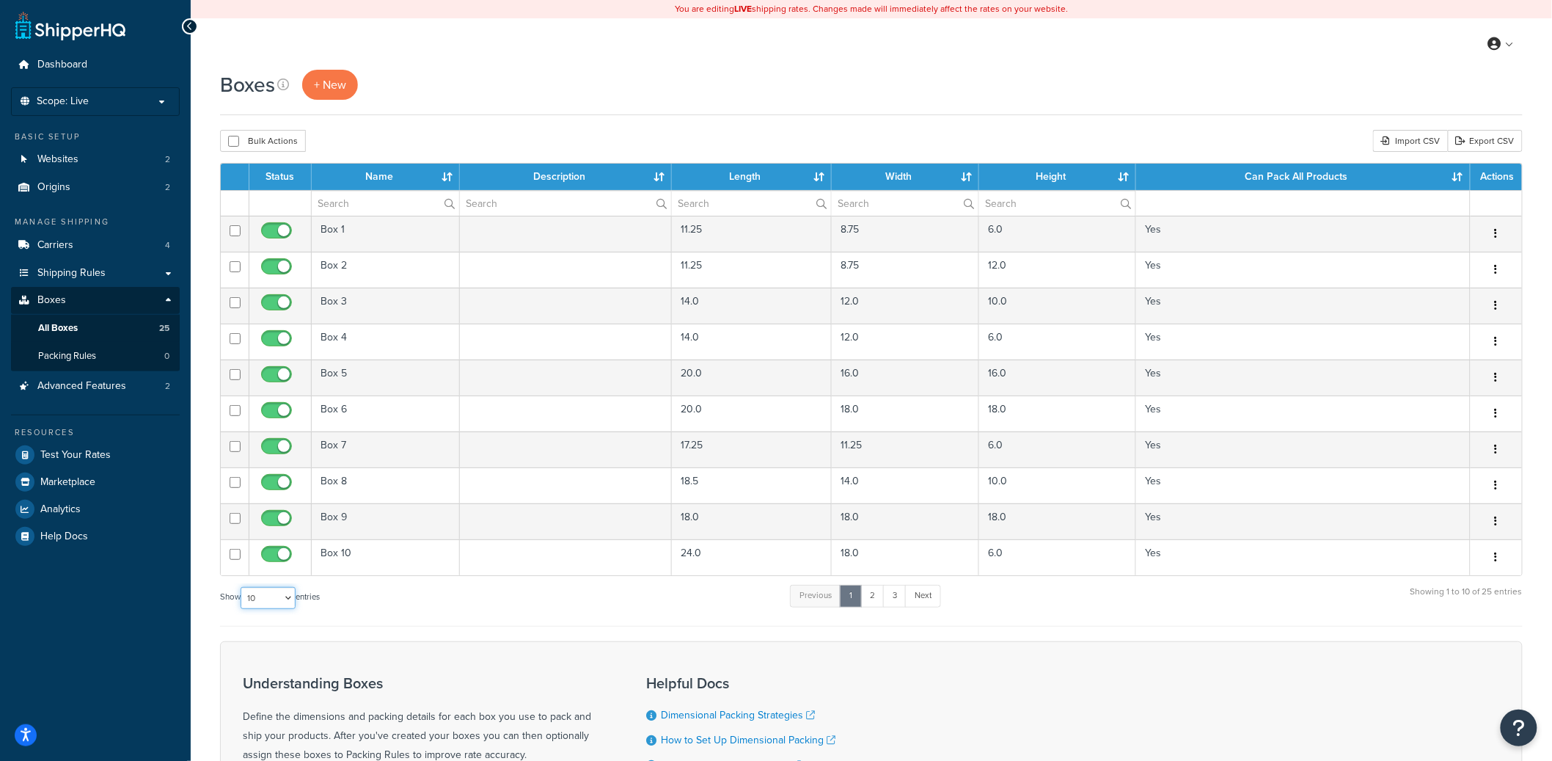
click at [266, 599] on select "10 15 25 50 100 1000" at bounding box center [268, 598] width 55 height 22
select select "1000"
click at [242, 588] on select "10 15 25 50 100 1000" at bounding box center [268, 598] width 55 height 22
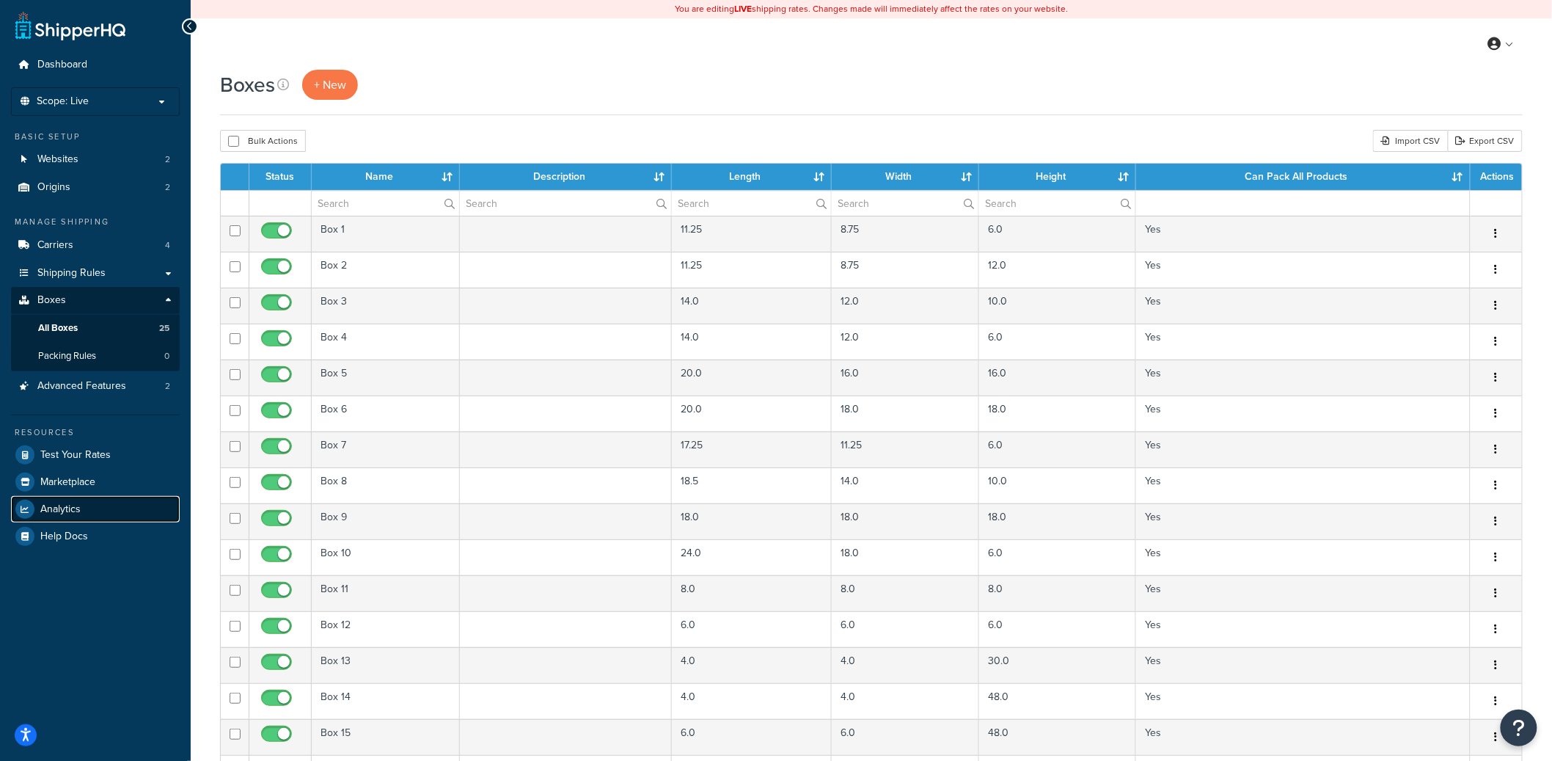
click at [120, 510] on link "Analytics" at bounding box center [95, 509] width 169 height 26
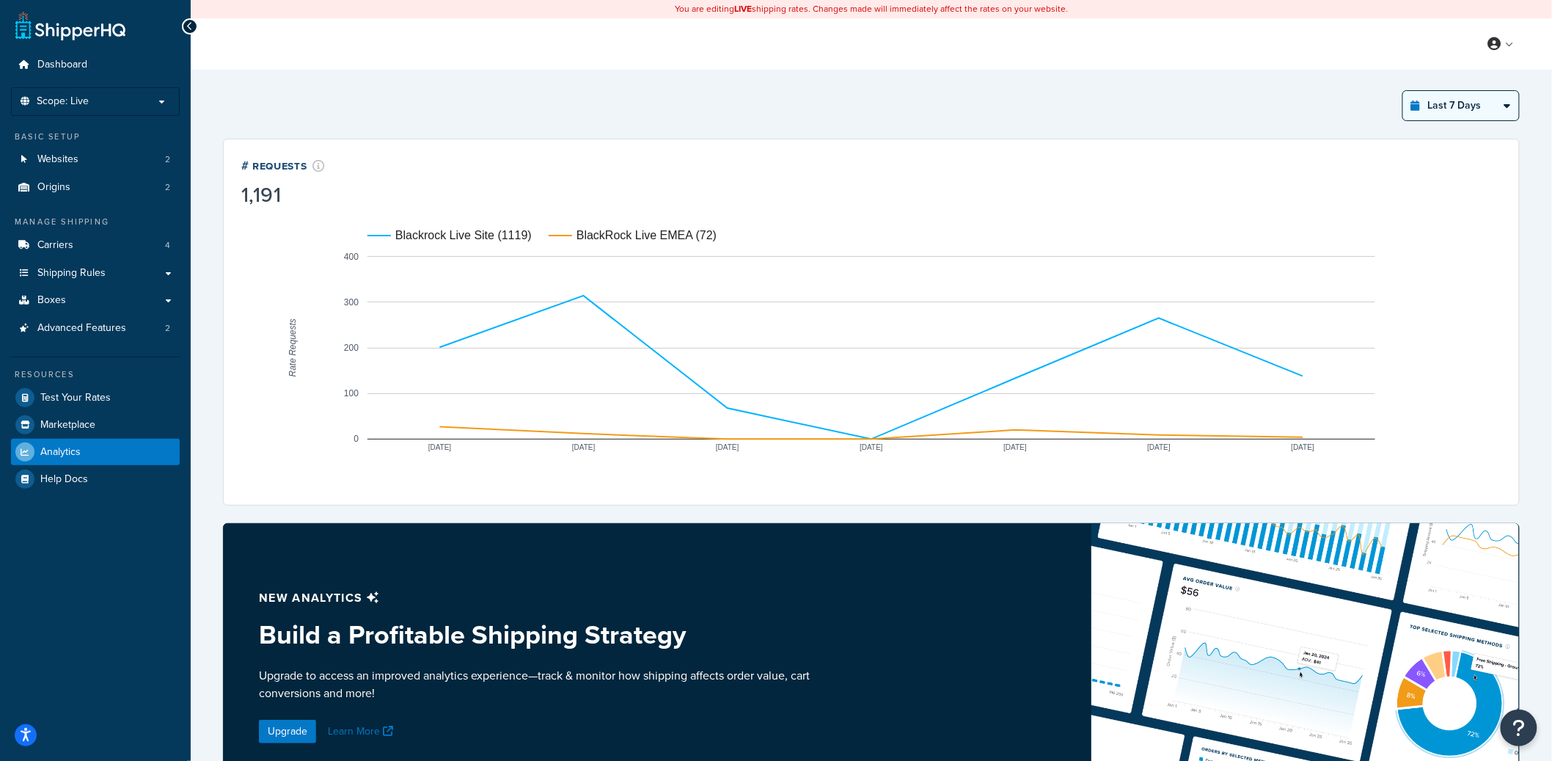
click at [1484, 106] on select "Last 24 Hours Last 7 Days Last 30 Days Last 3 Months Last 6 Months Last 12 Mont…" at bounding box center [1461, 105] width 116 height 29
select select "last_year"
click at [1404, 91] on select "Last 24 Hours Last 7 Days Last 30 Days Last 3 Months Last 6 Months Last 12 Mont…" at bounding box center [1461, 105] width 116 height 29
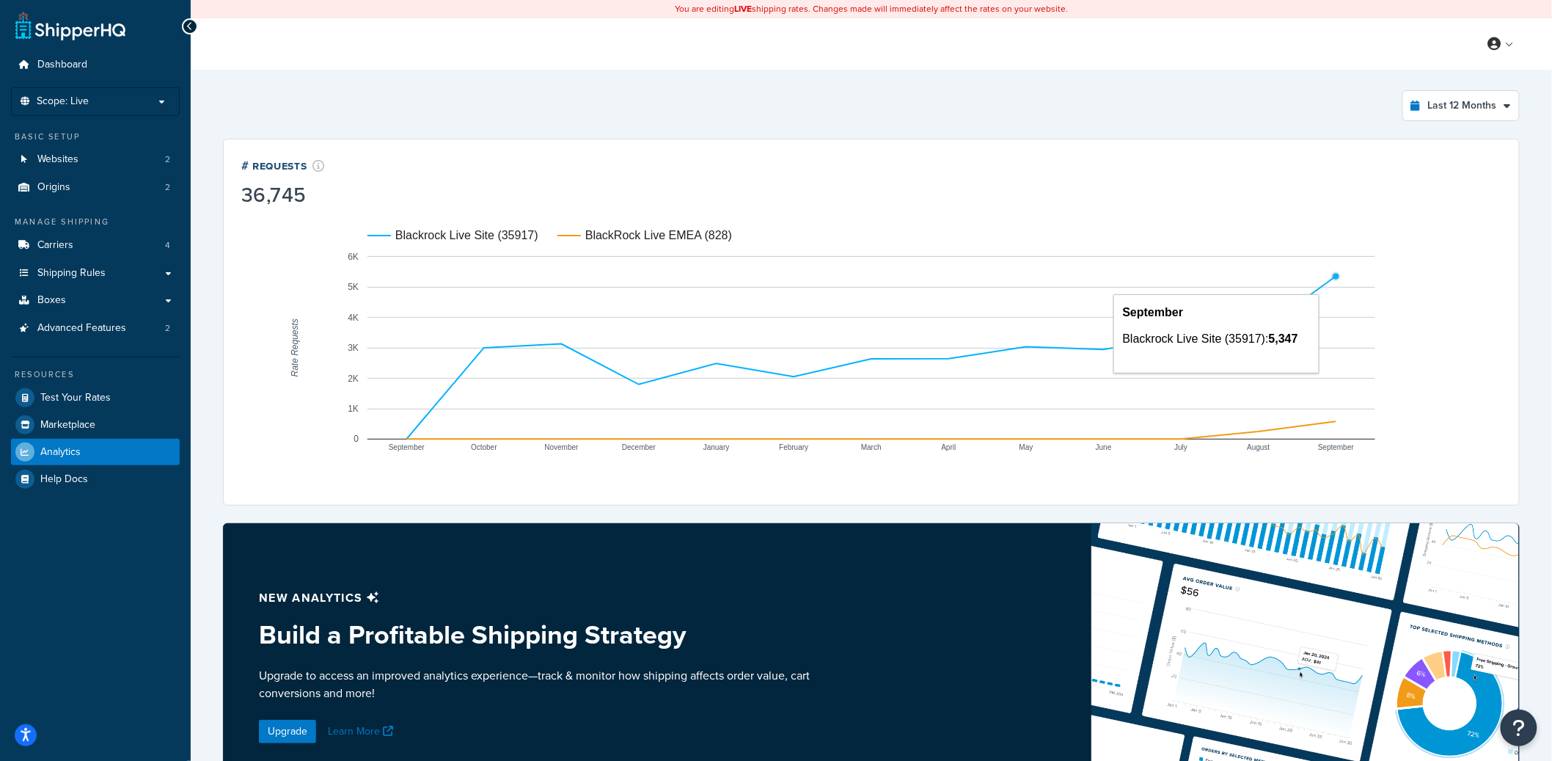
click at [1334, 275] on circle "A chart." at bounding box center [1337, 277] width 6 height 6
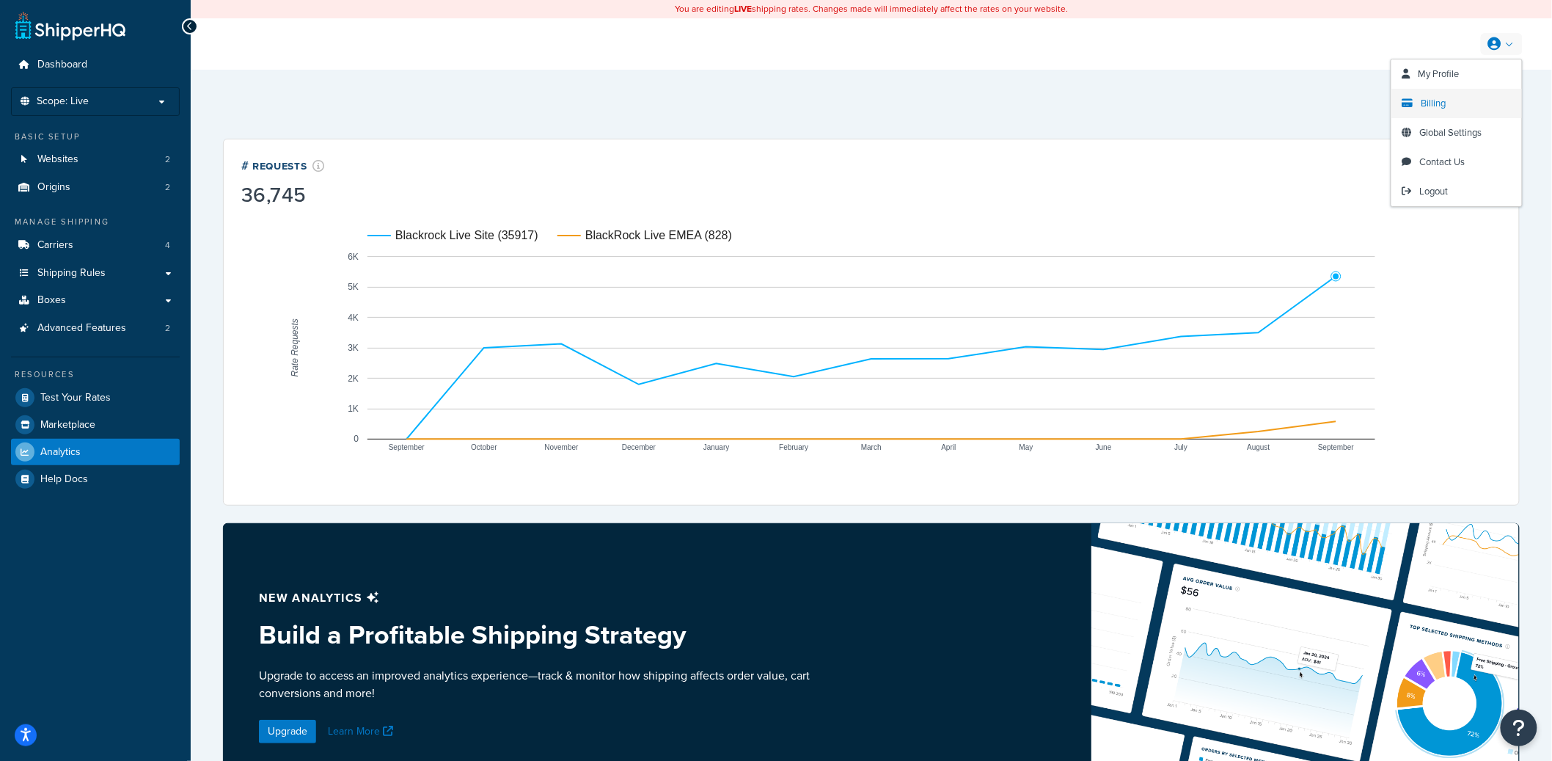
click at [1442, 106] on span "Billing" at bounding box center [1434, 103] width 25 height 14
